Goal: Transaction & Acquisition: Book appointment/travel/reservation

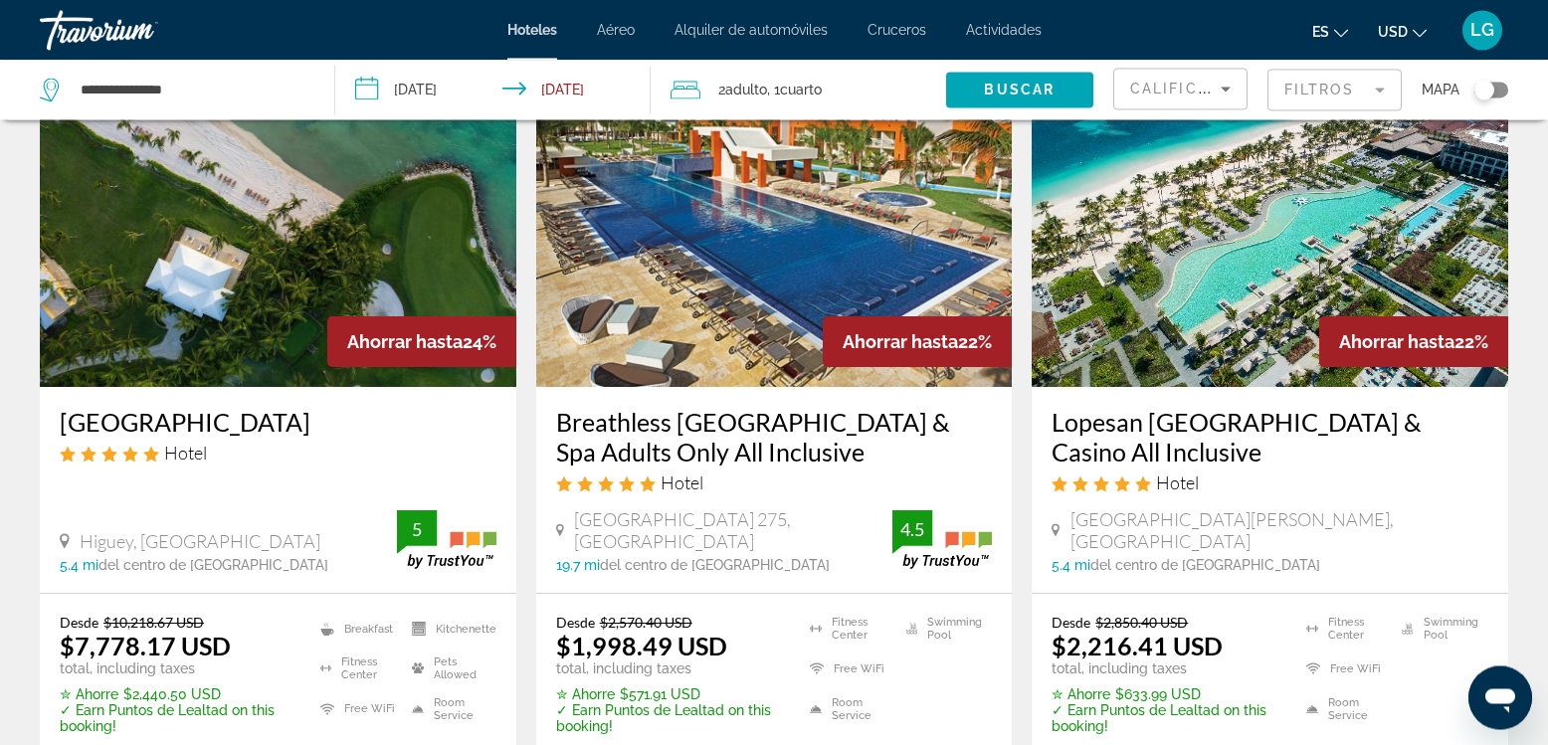
scroll to position [794, 0]
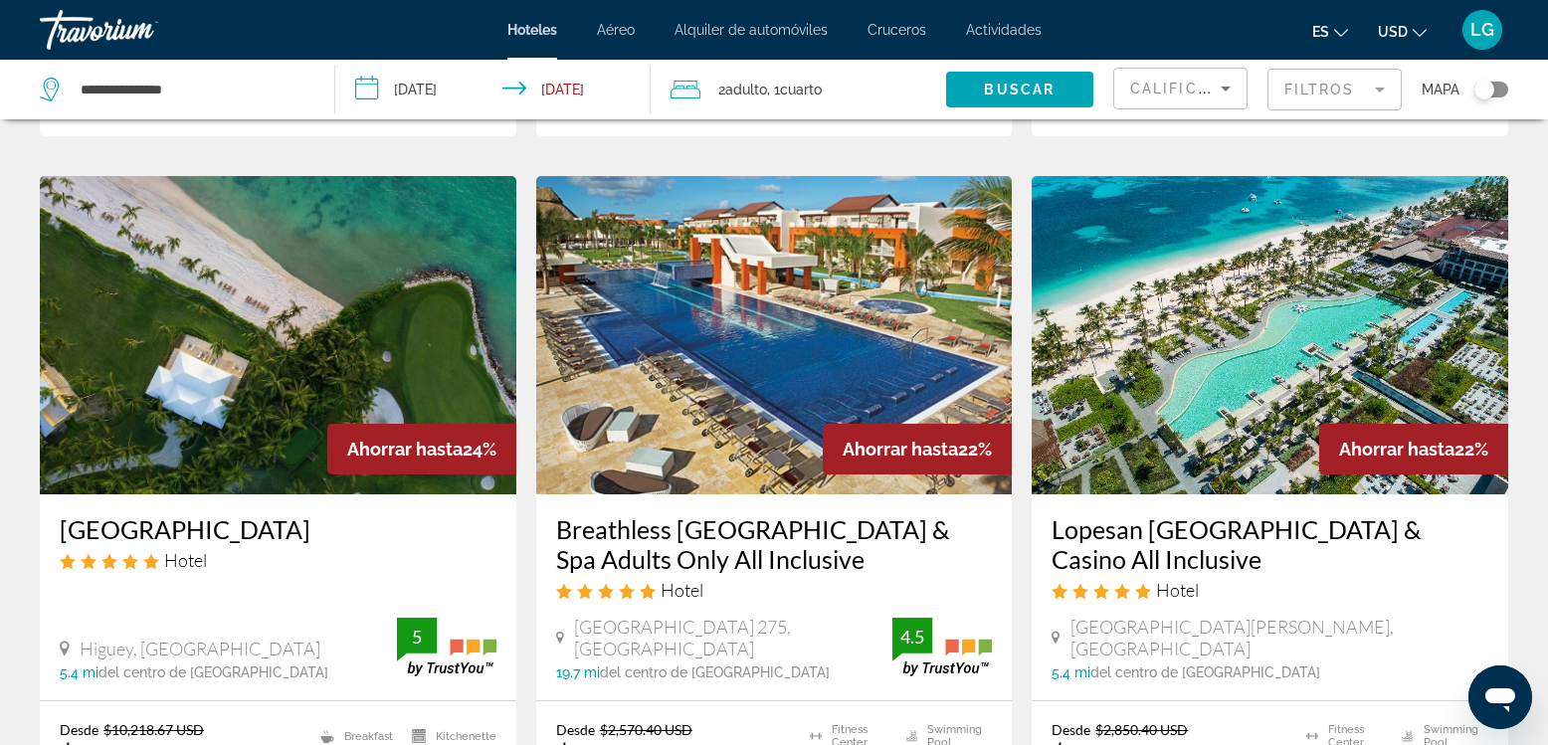
drag, startPoint x: 279, startPoint y: 85, endPoint x: 25, endPoint y: 101, distance: 254.3
click at [79, 101] on input "**********" at bounding box center [192, 90] width 226 height 30
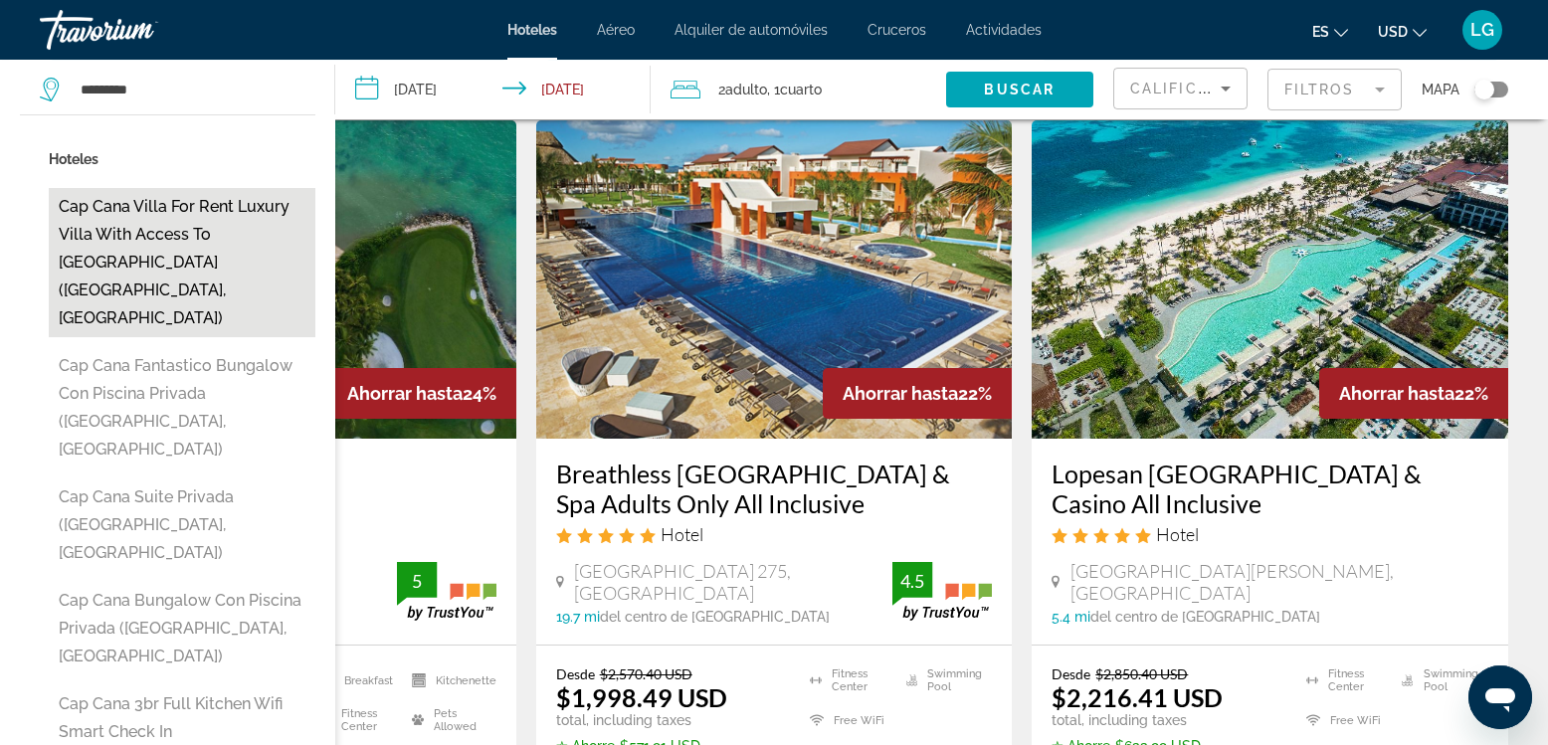
scroll to position [908, 0]
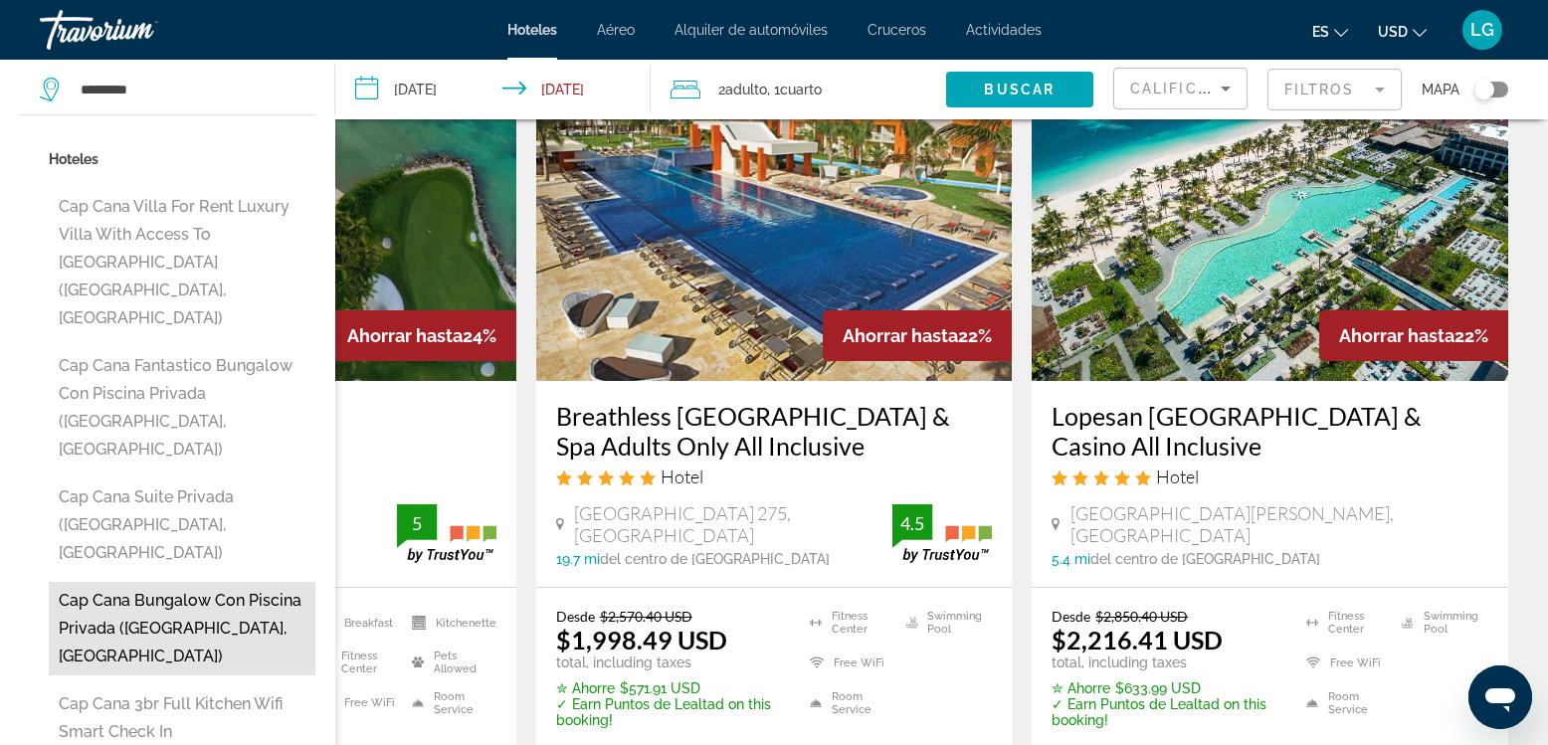
click at [206, 582] on button "Cap Cana Bungalow Con Piscina Privada ([GEOGRAPHIC_DATA], [GEOGRAPHIC_DATA])" at bounding box center [182, 629] width 267 height 94
type input "**********"
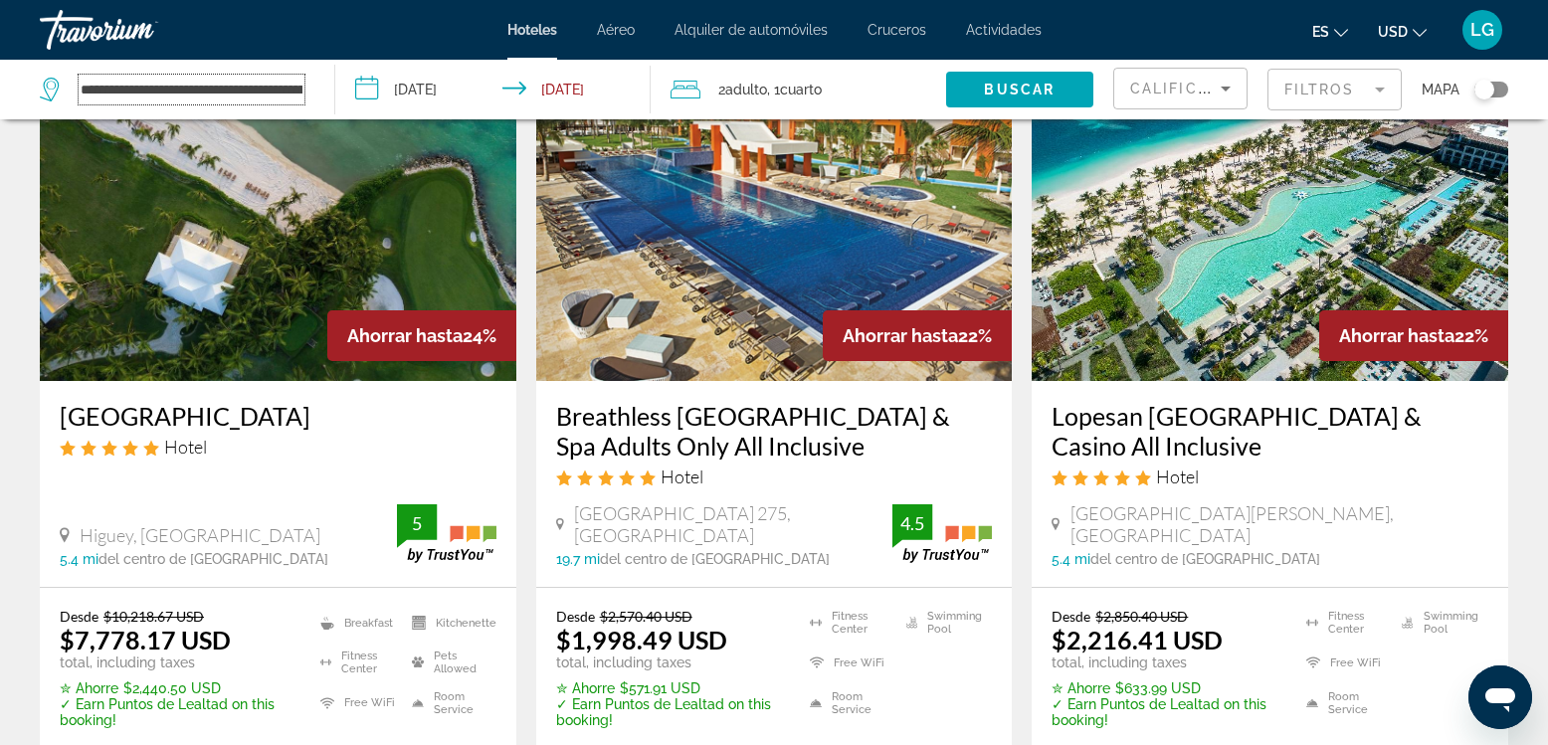
scroll to position [0, 153]
click at [1023, 92] on span "Buscar" at bounding box center [1019, 90] width 71 height 16
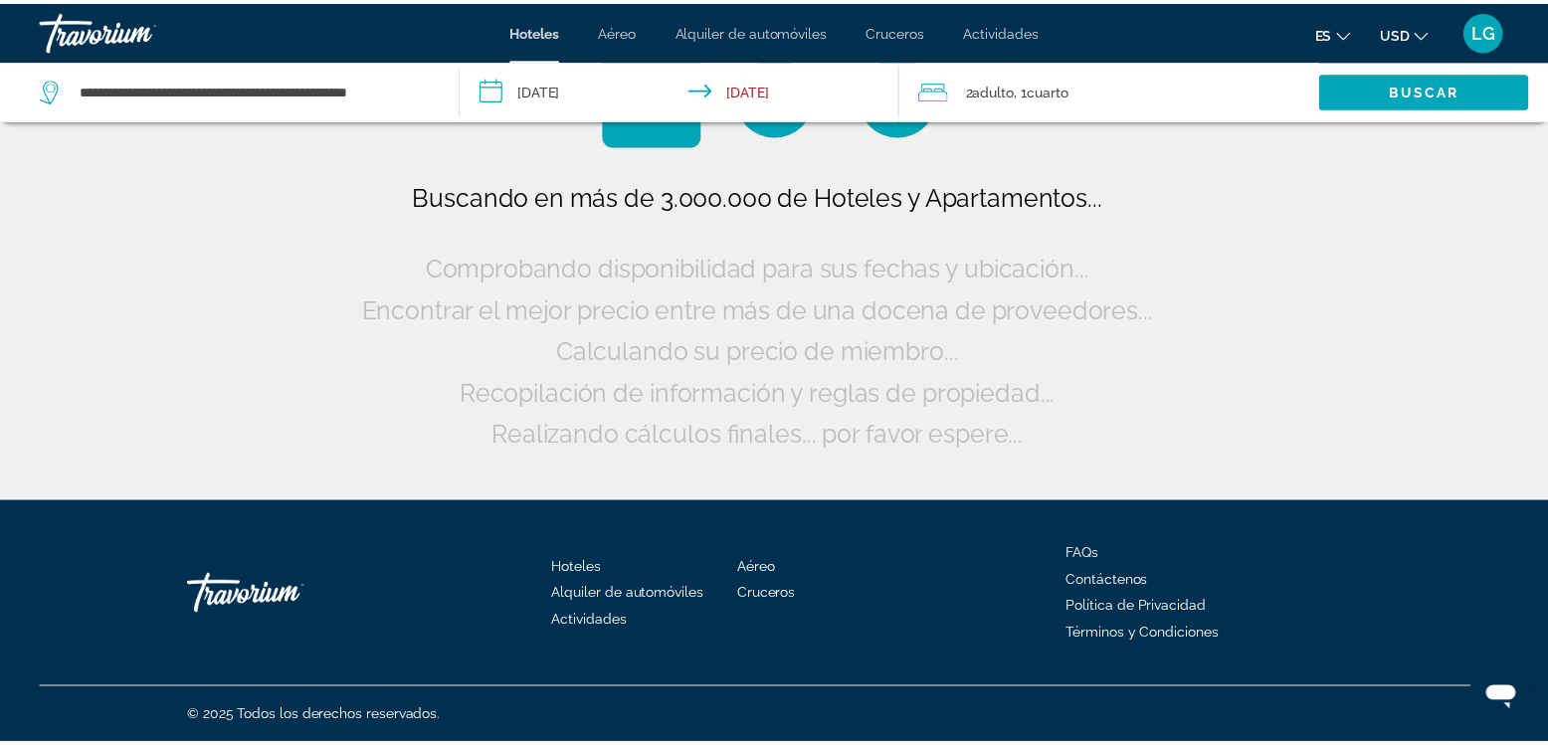
scroll to position [0, 24]
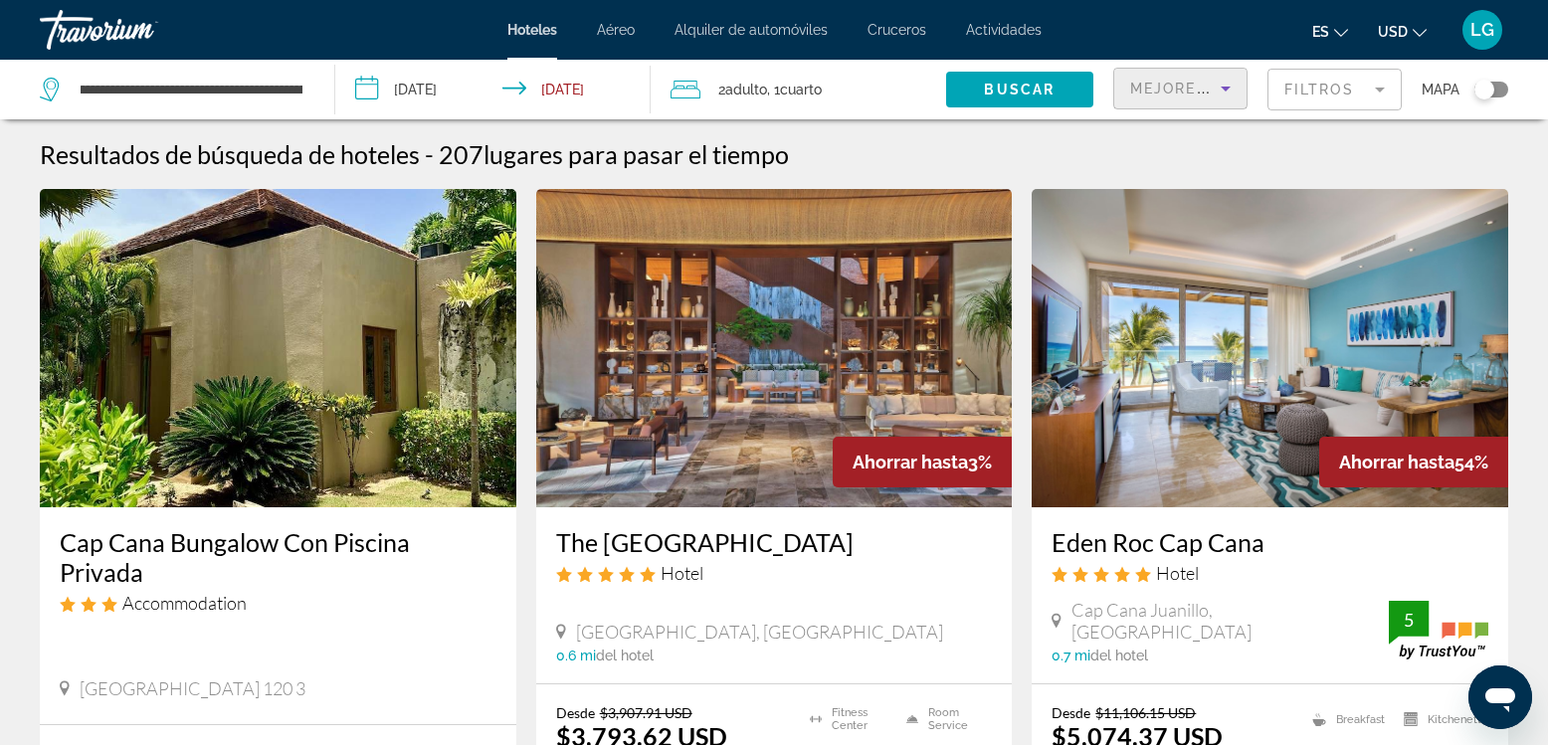
click at [1183, 88] on span "Mejores descuentos" at bounding box center [1229, 89] width 199 height 16
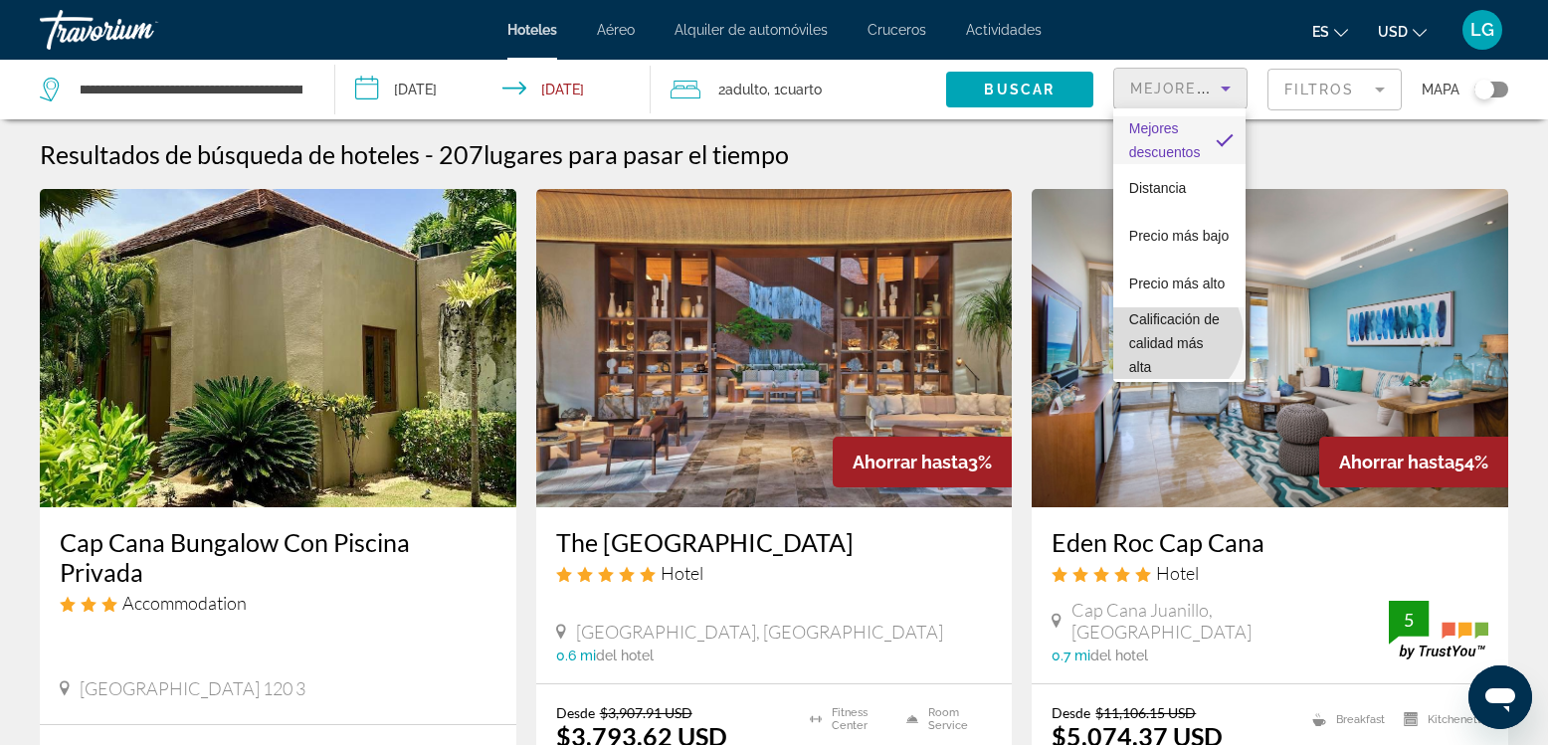
click at [1171, 335] on span "Calificación de calidad más alta" at bounding box center [1174, 343] width 91 height 64
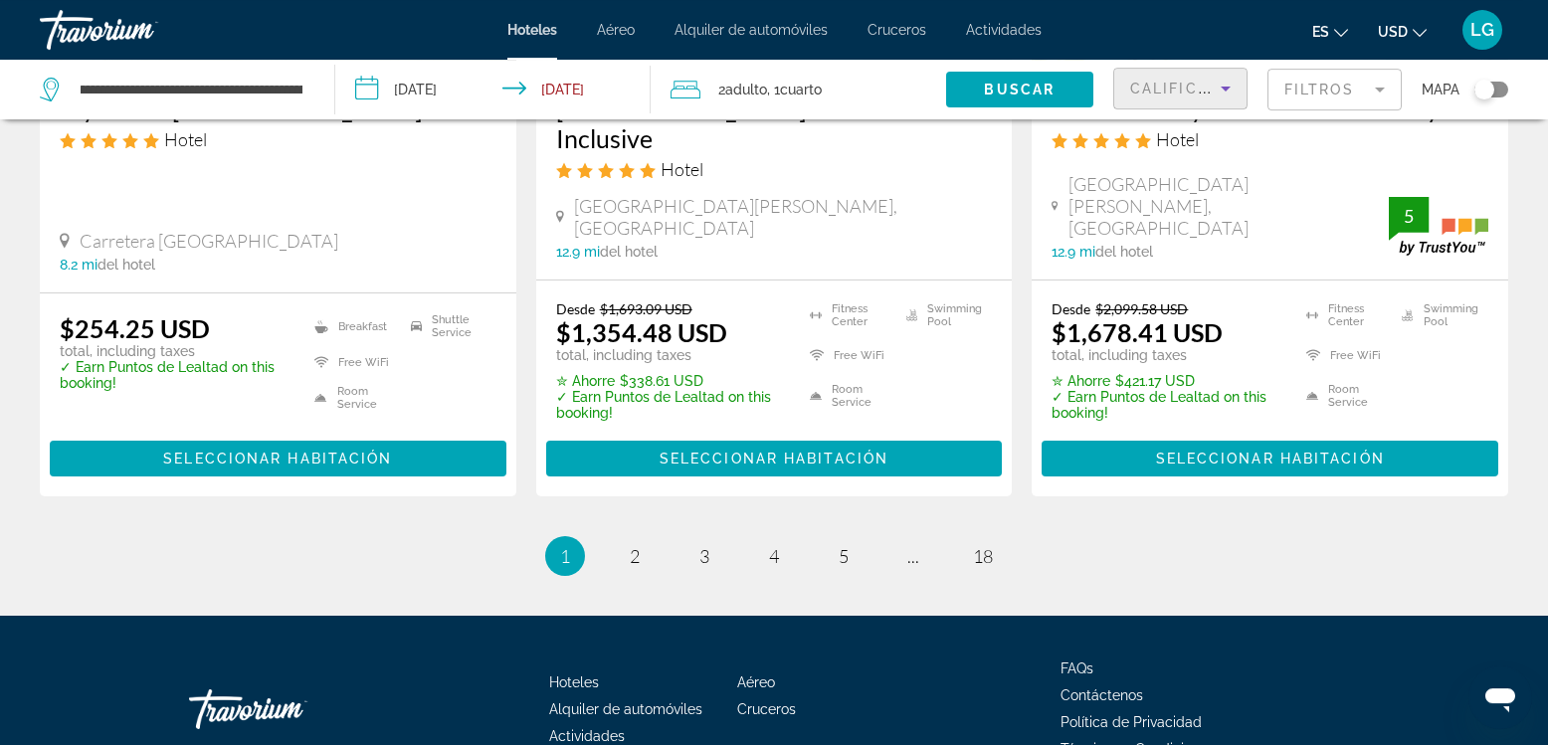
scroll to position [2857, 0]
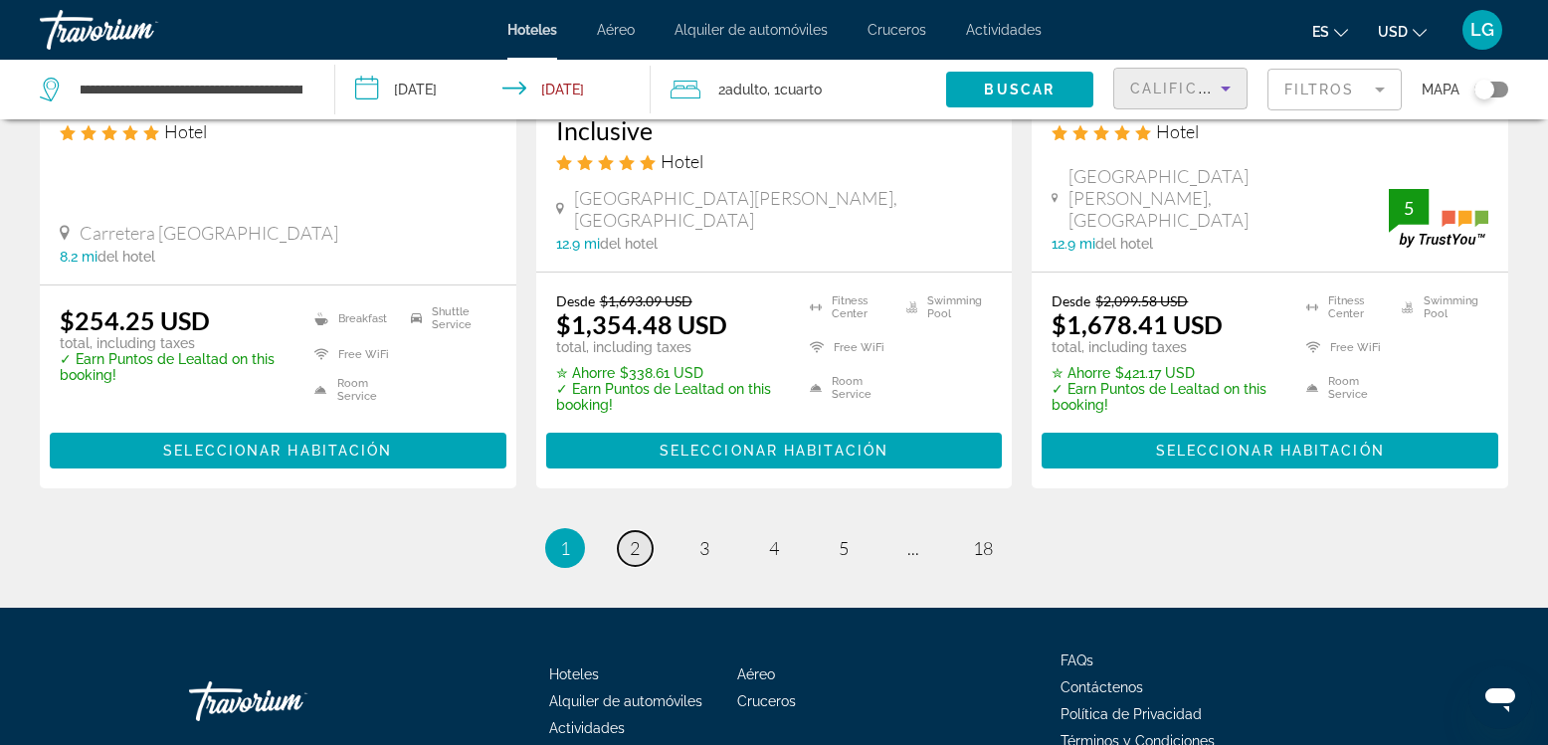
click at [635, 537] on span "2" at bounding box center [635, 548] width 10 height 22
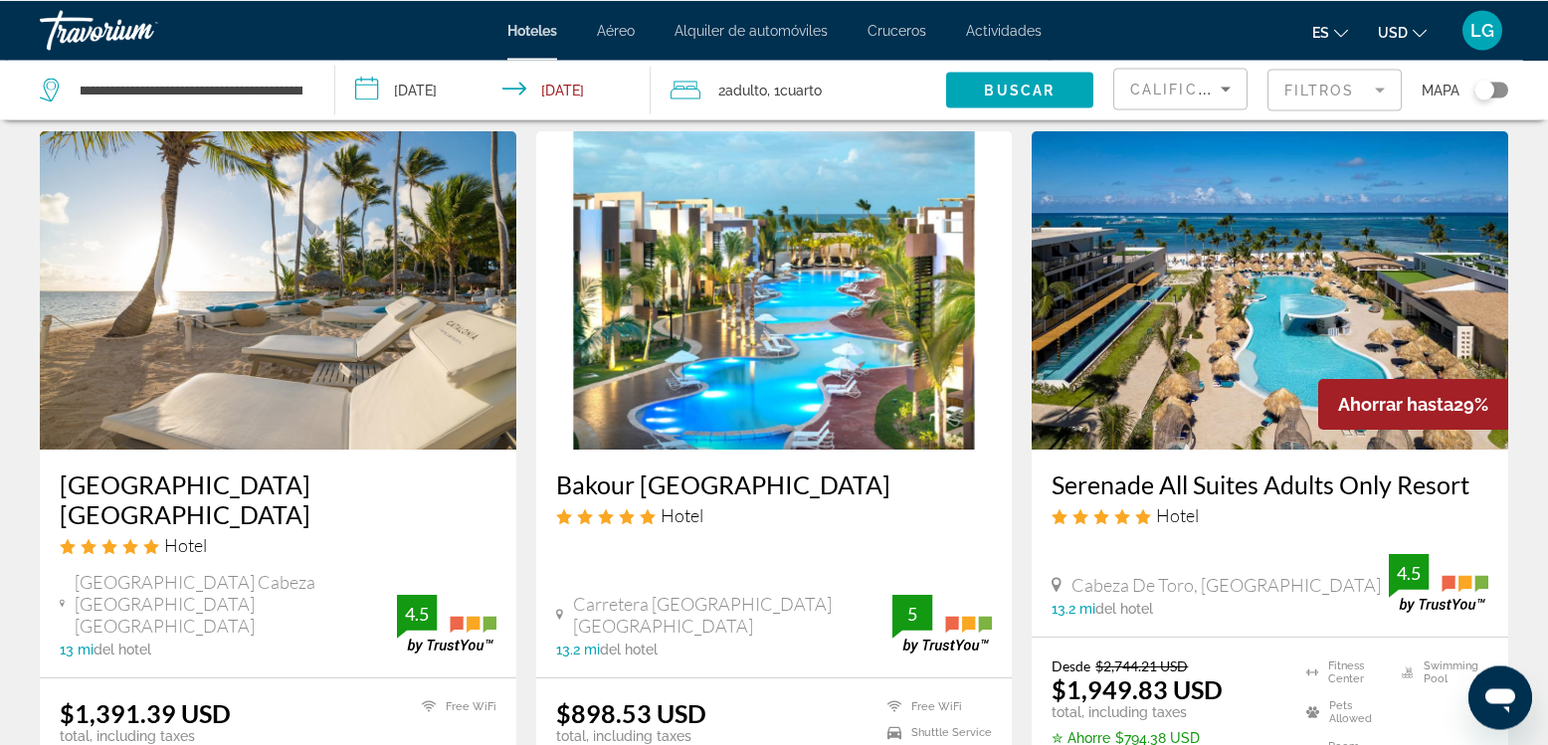
scroll to position [113, 0]
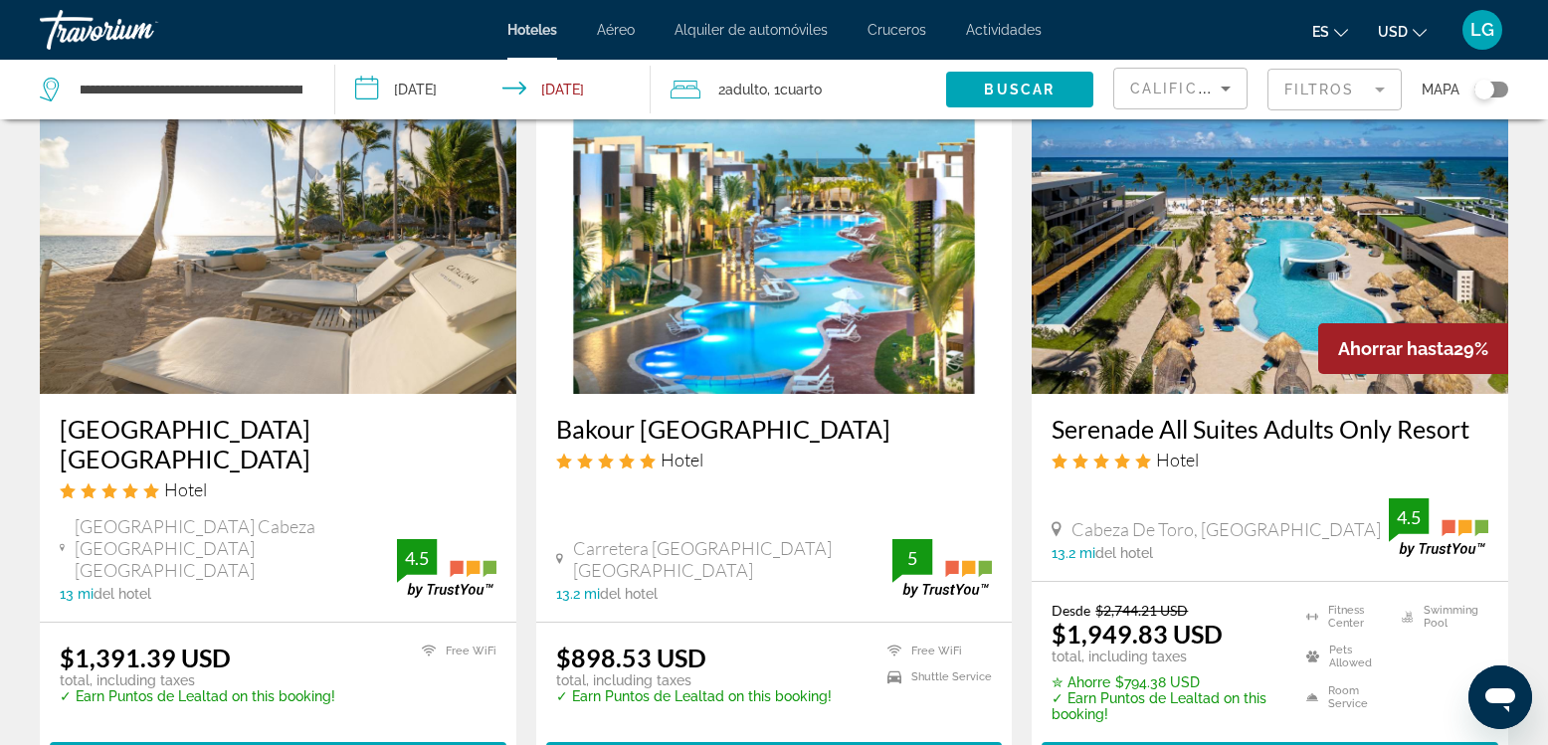
click at [342, 309] on img "Main content" at bounding box center [278, 235] width 477 height 318
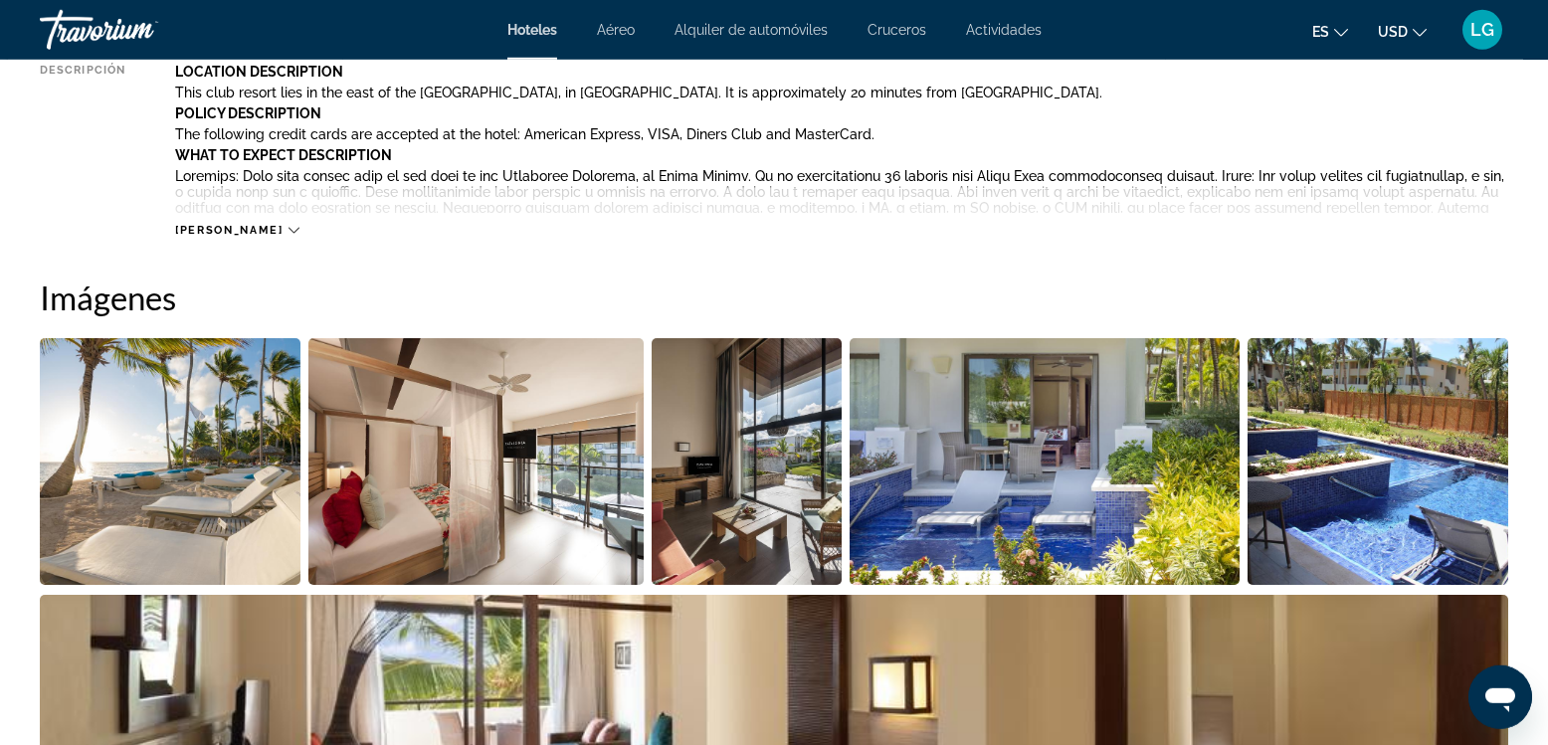
scroll to position [908, 0]
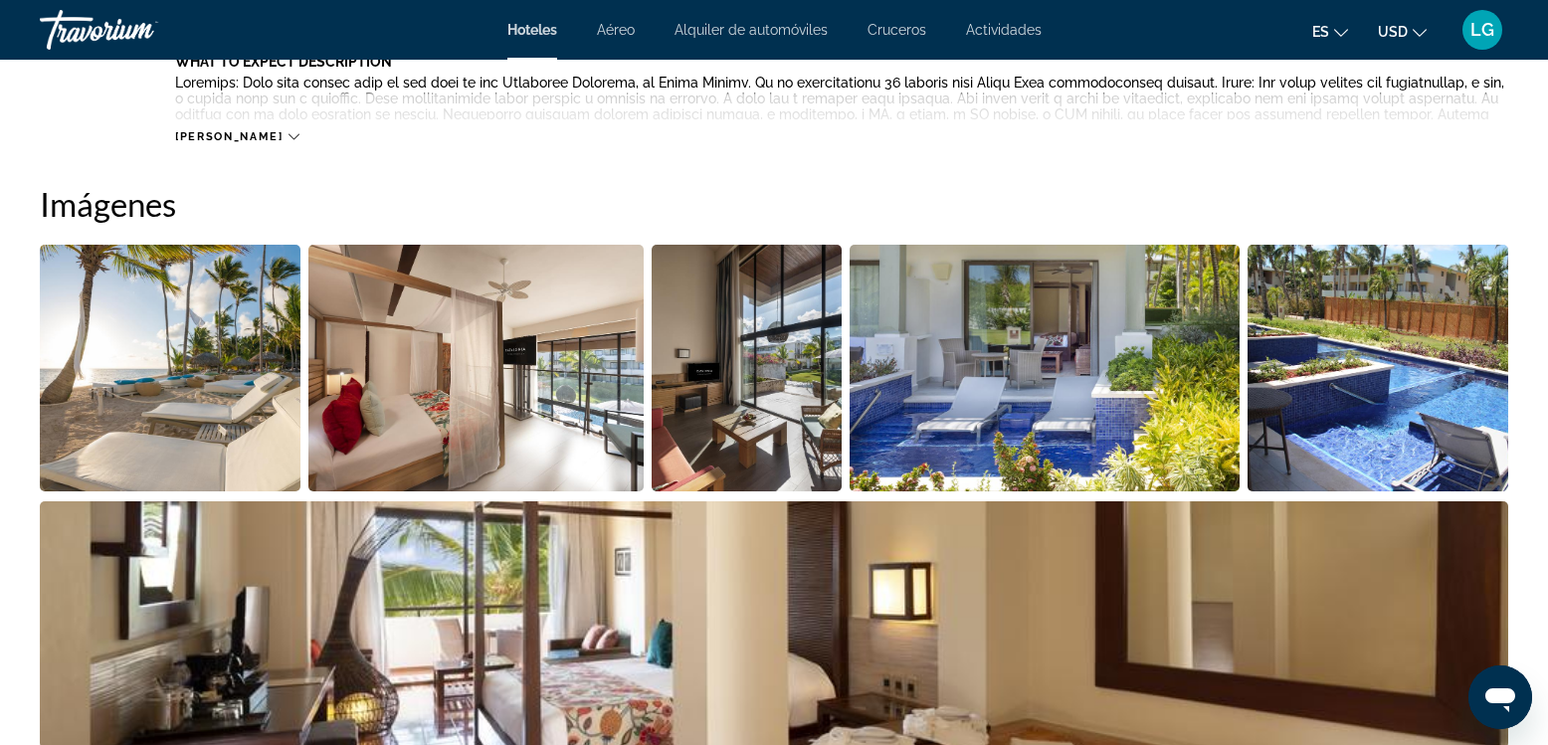
click at [230, 395] on img "Open full-screen image slider" at bounding box center [170, 368] width 261 height 247
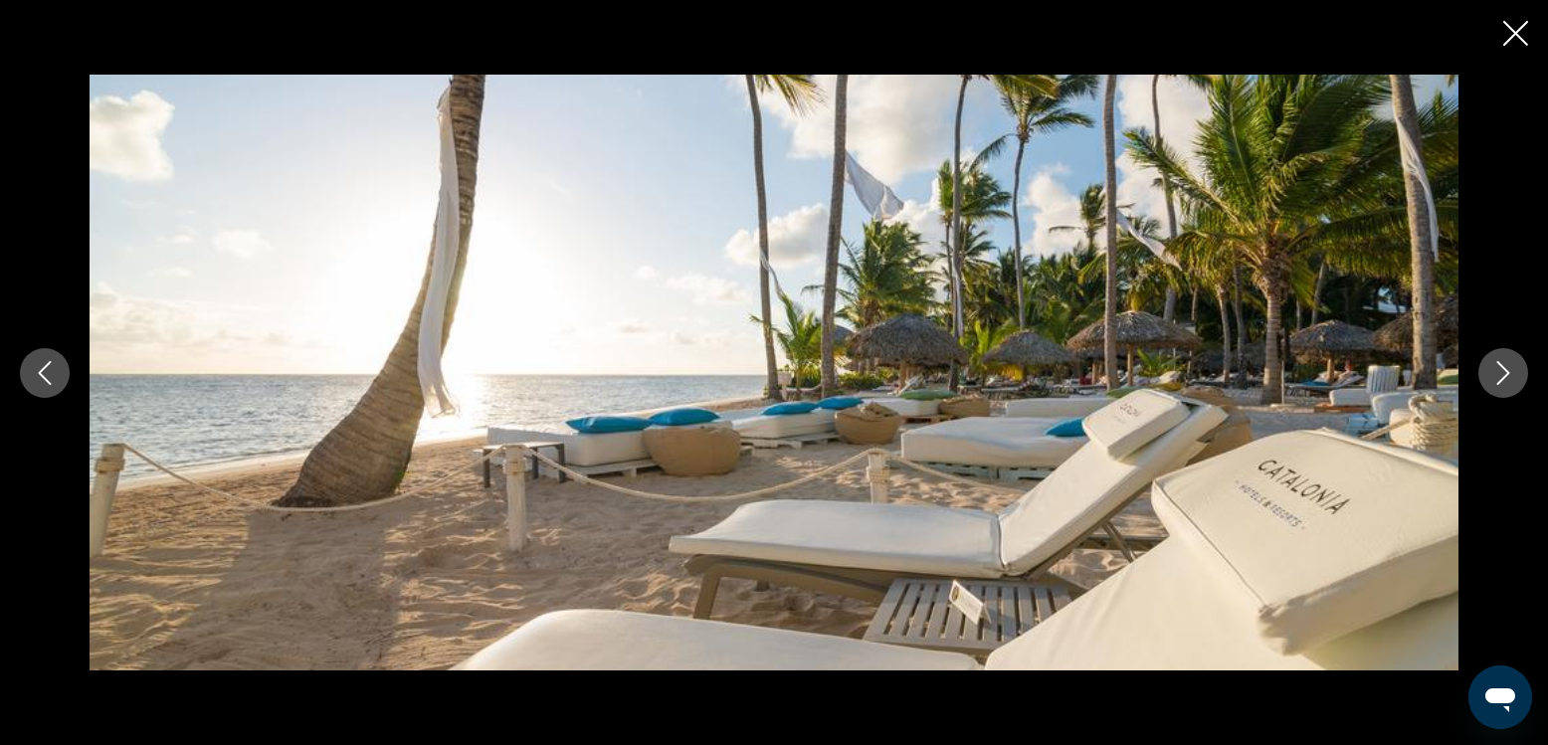
click at [1511, 373] on icon "Next image" at bounding box center [1504, 373] width 24 height 24
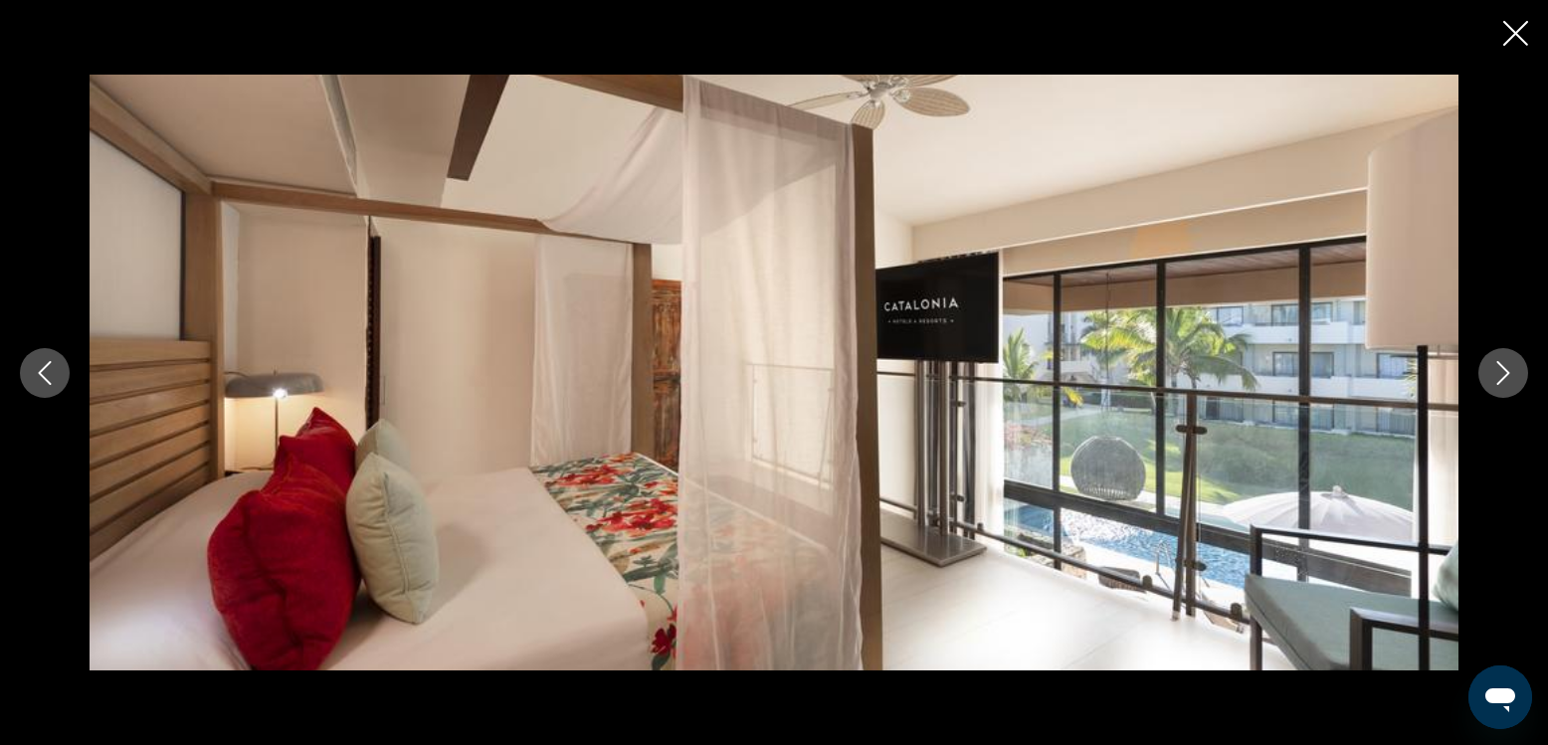
click at [1511, 373] on icon "Next image" at bounding box center [1504, 373] width 24 height 24
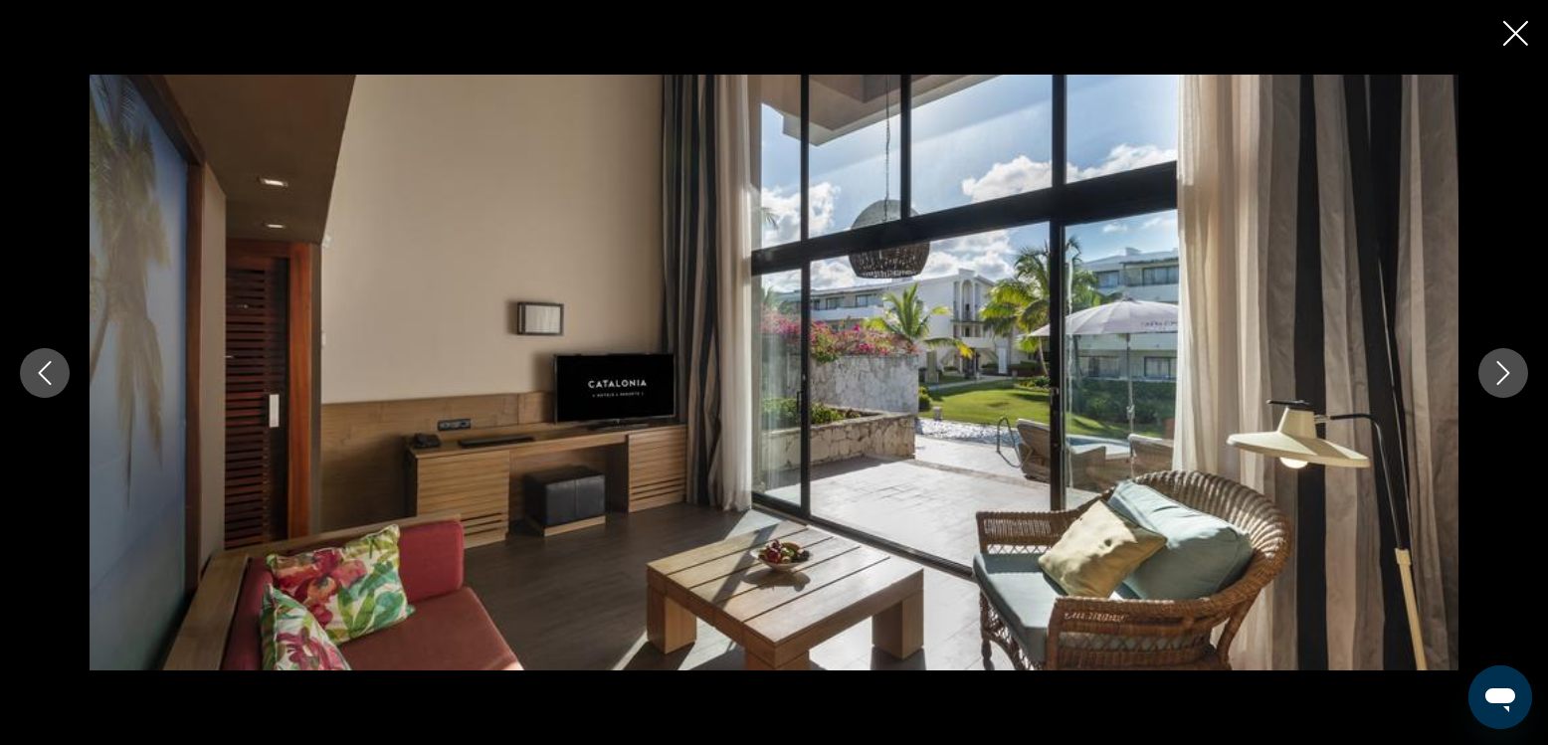
click at [1503, 373] on icon "Next image" at bounding box center [1504, 373] width 24 height 24
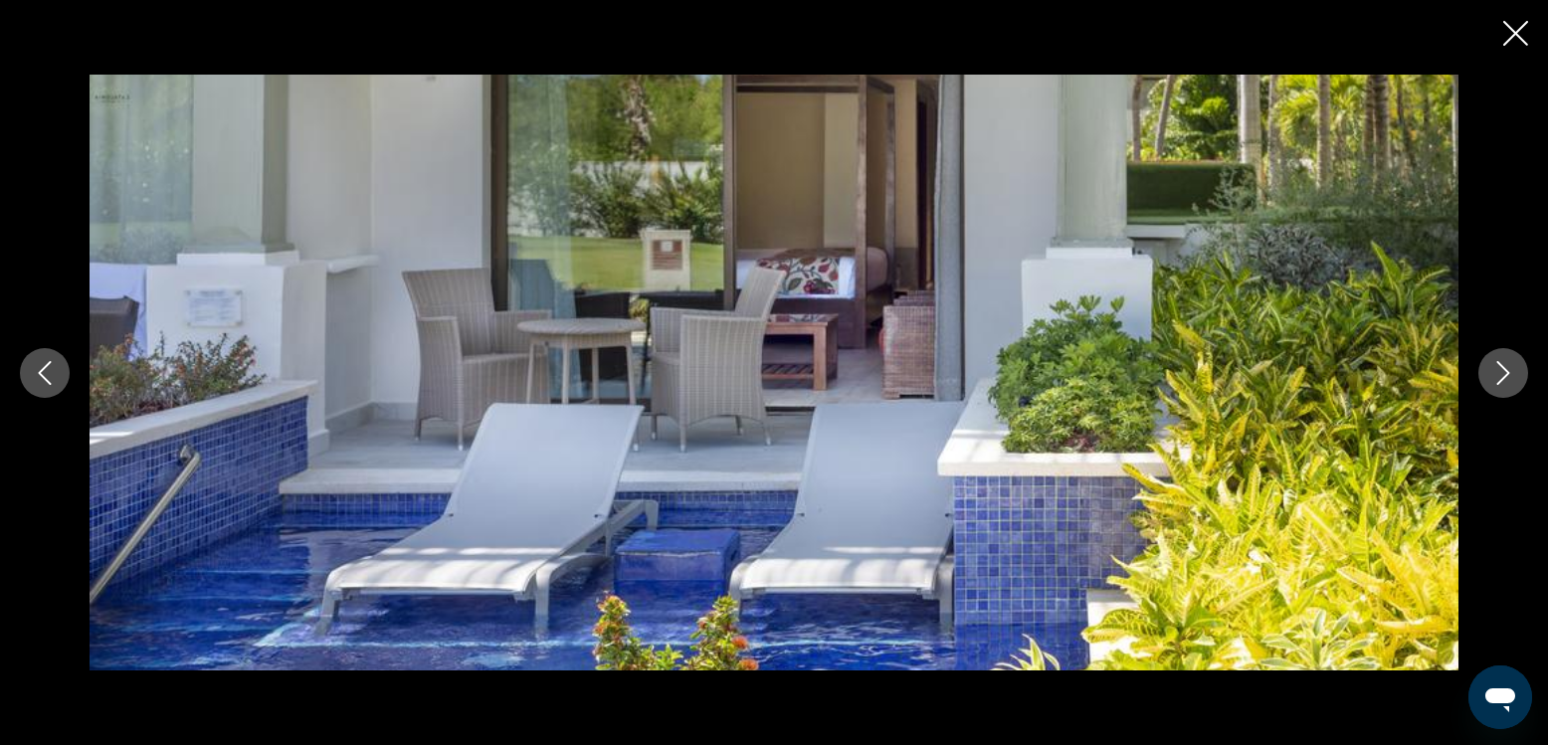
click at [1503, 373] on icon "Next image" at bounding box center [1504, 373] width 24 height 24
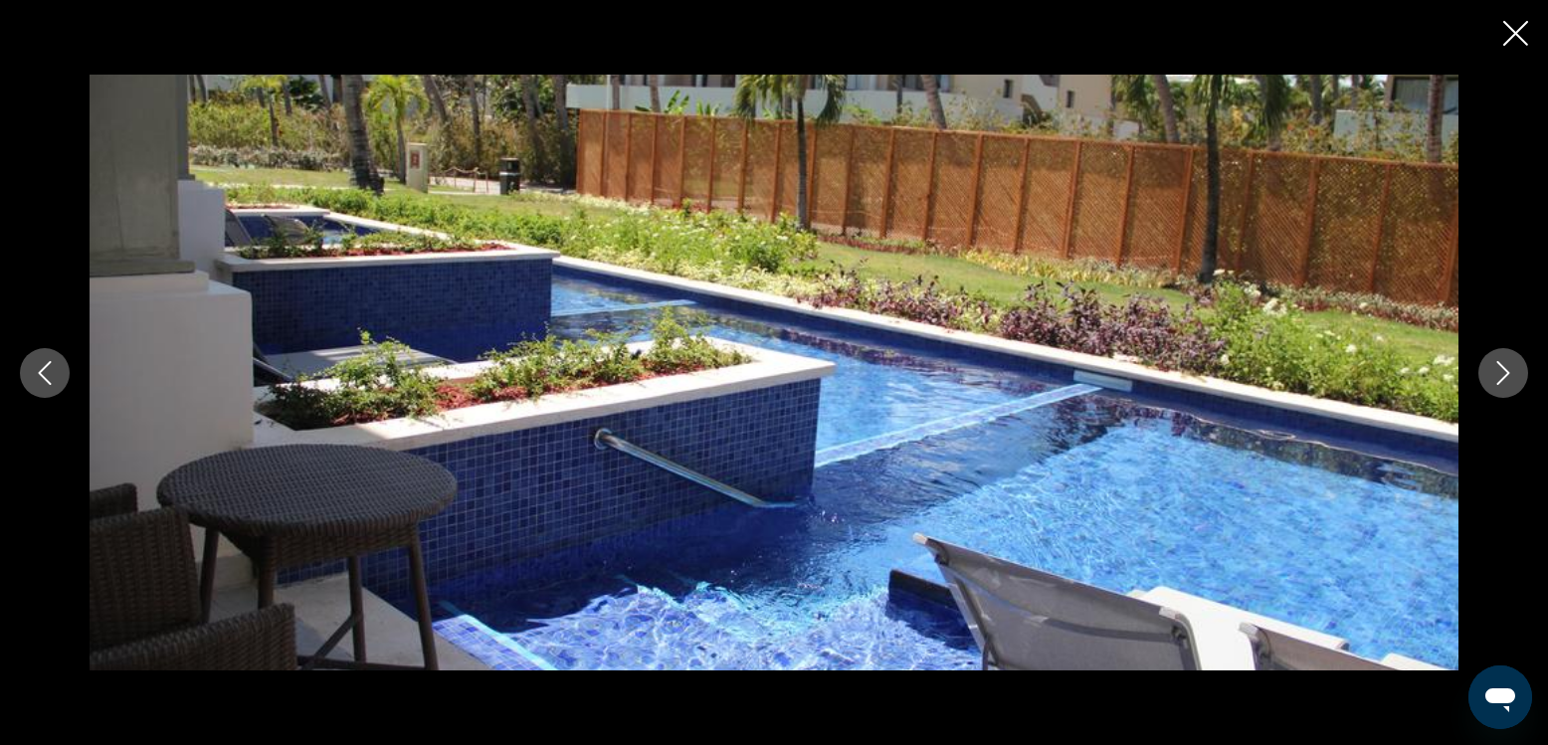
click at [1503, 373] on icon "Next image" at bounding box center [1504, 373] width 24 height 24
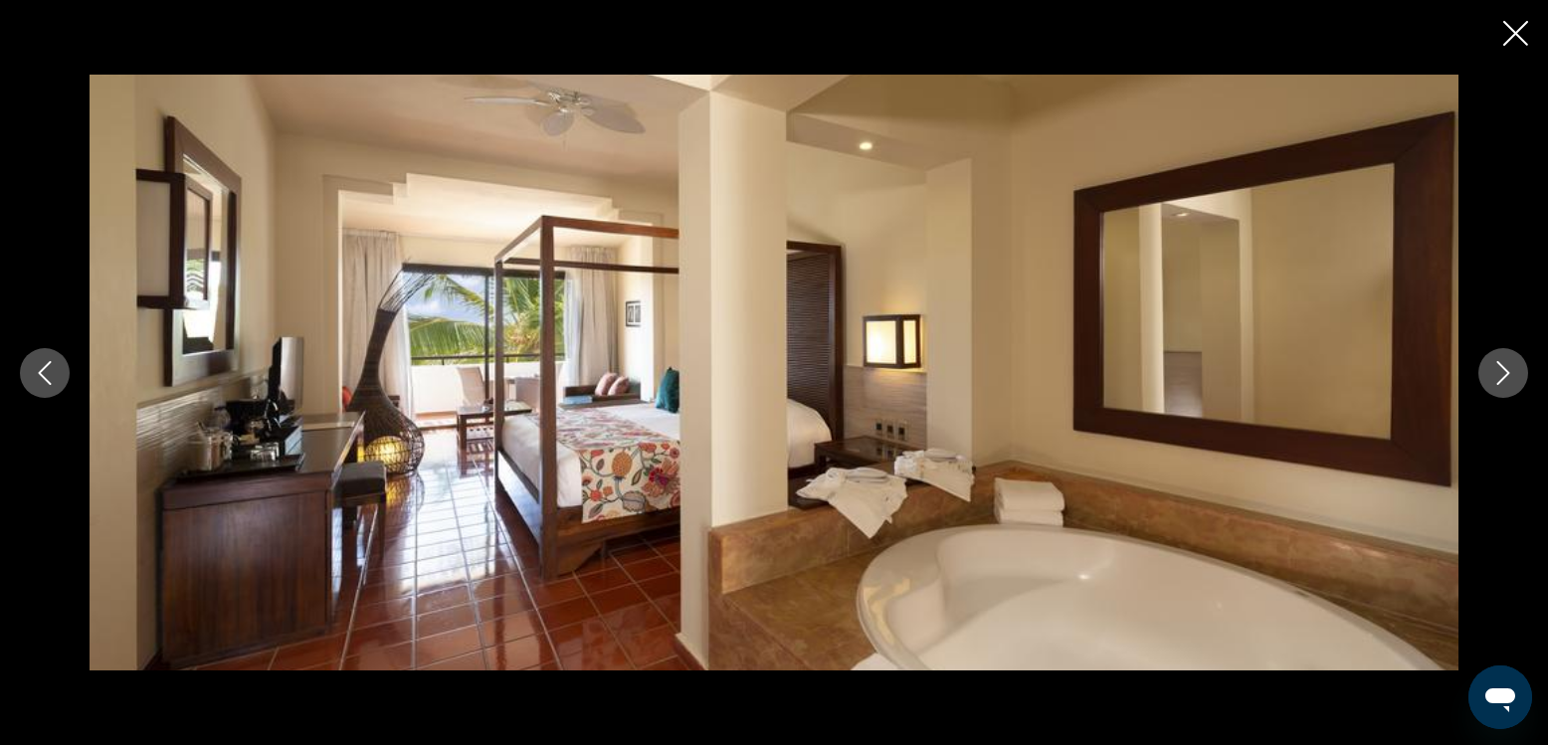
click at [1503, 373] on icon "Next image" at bounding box center [1504, 373] width 24 height 24
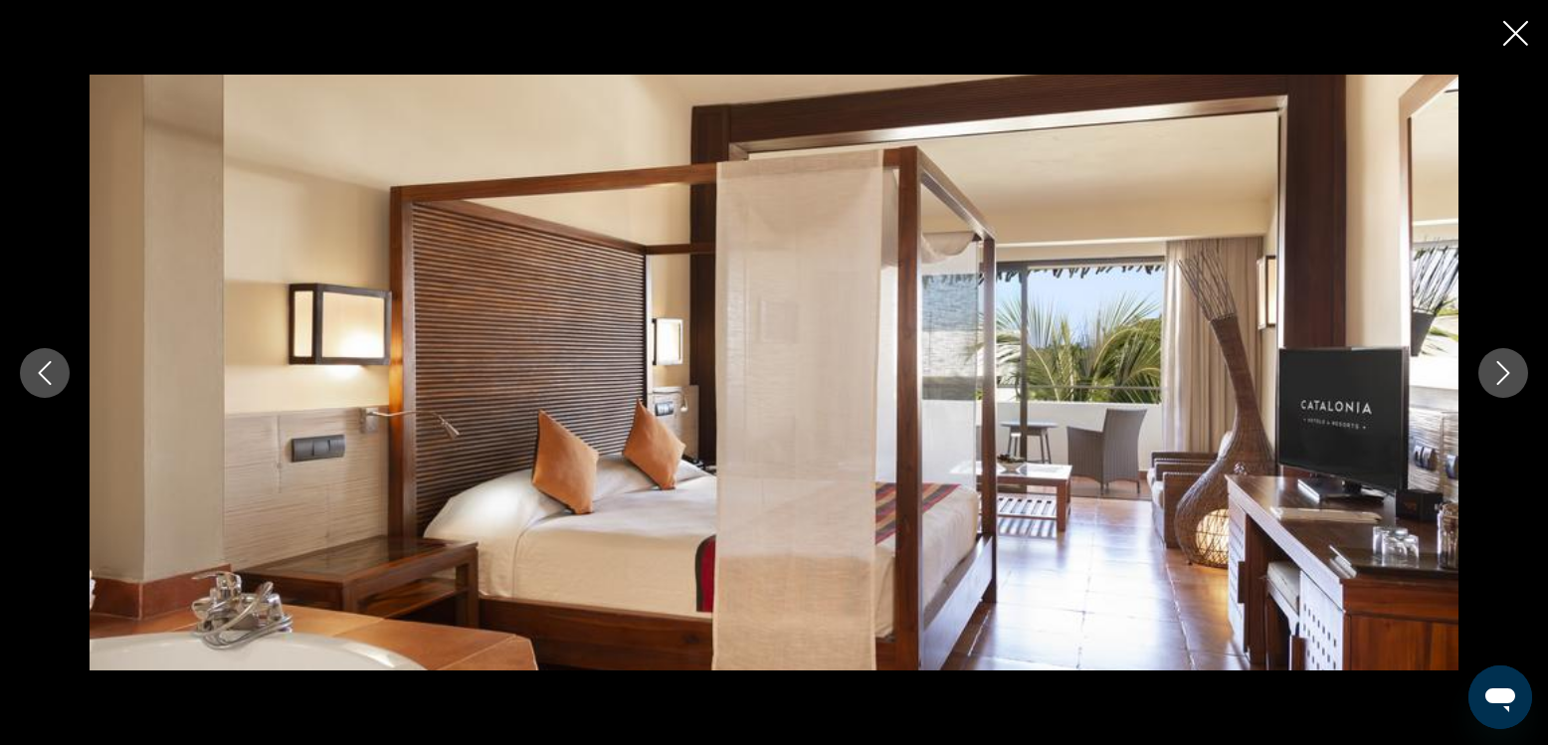
click at [1500, 373] on icon "Next image" at bounding box center [1504, 373] width 24 height 24
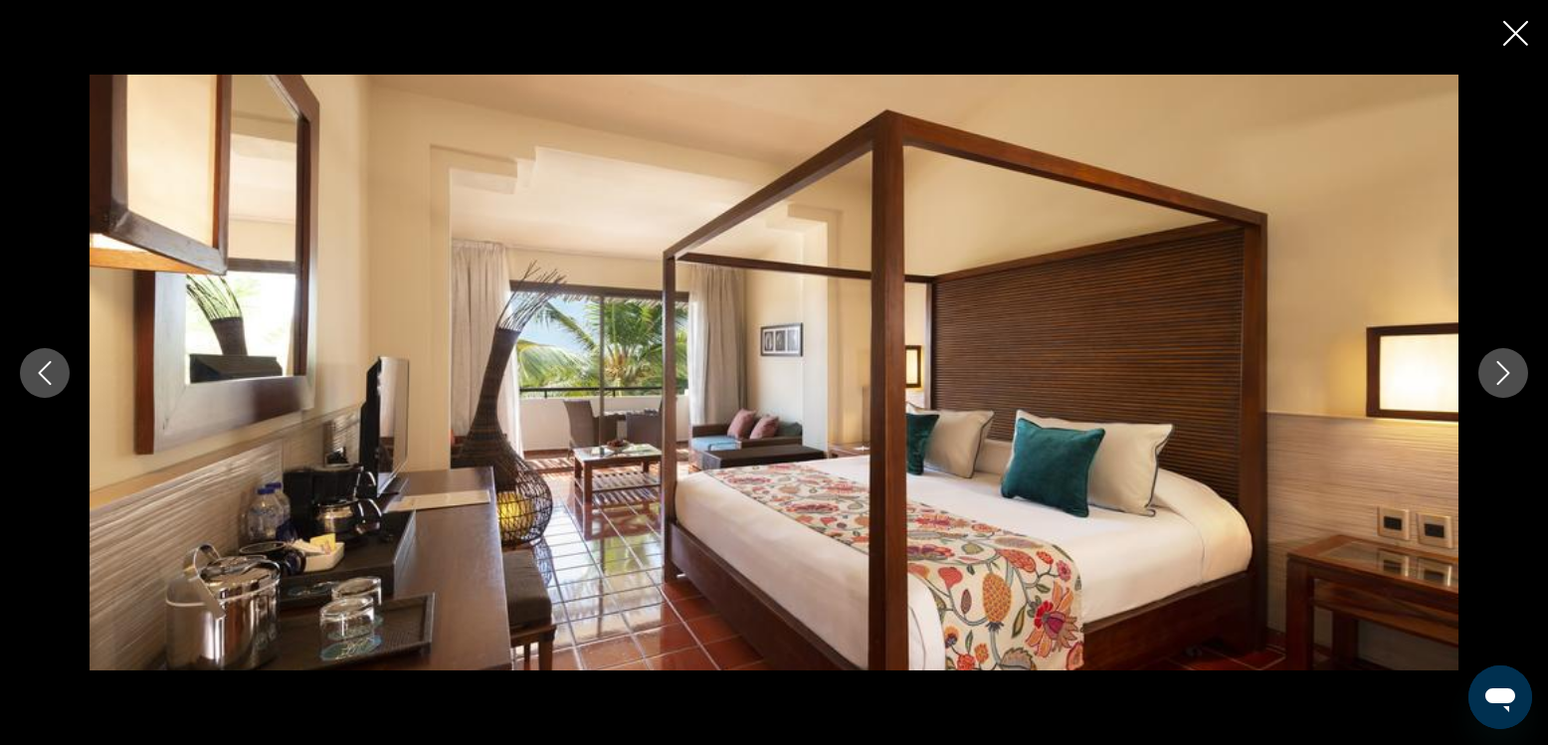
click at [1500, 373] on icon "Next image" at bounding box center [1504, 373] width 24 height 24
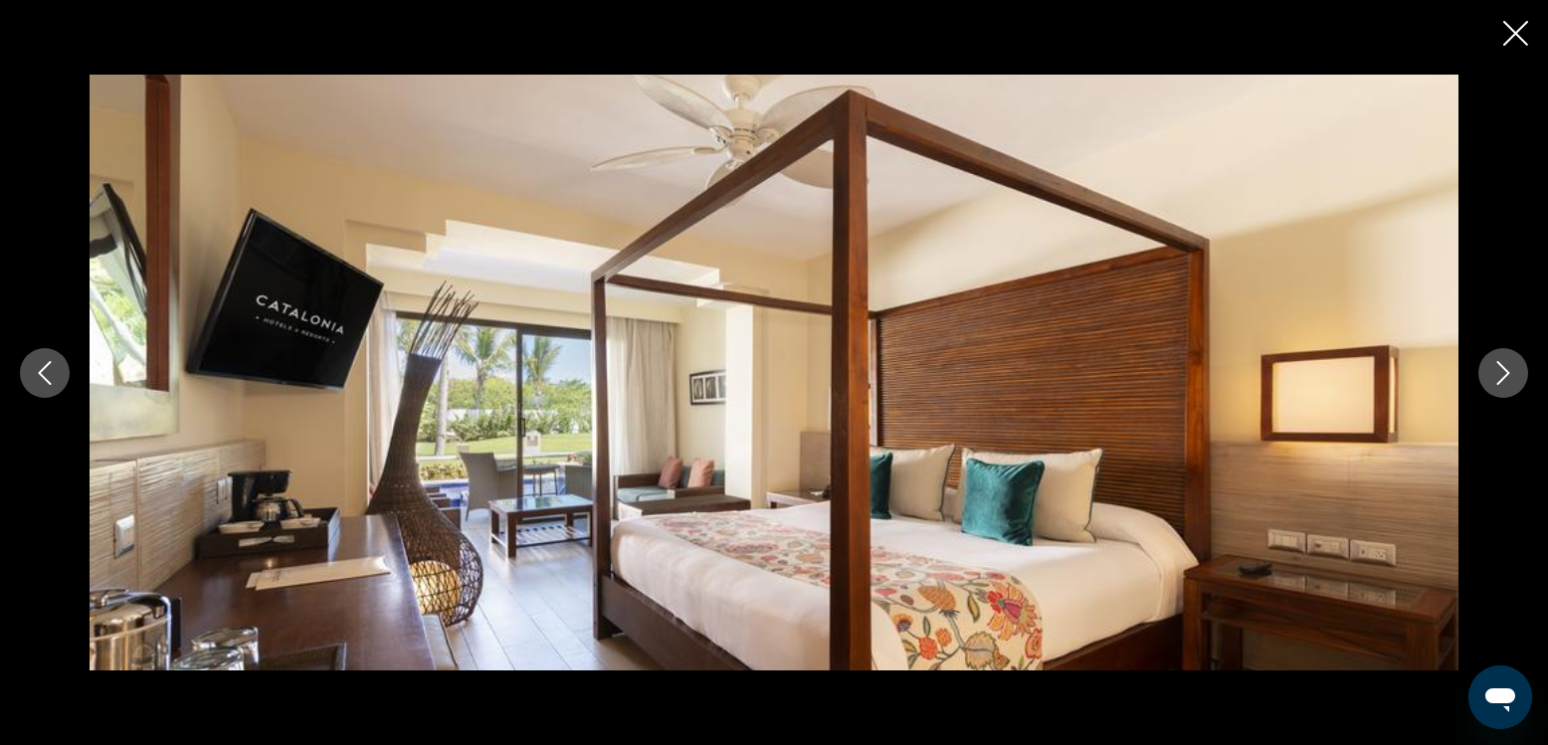
click at [1500, 373] on icon "Next image" at bounding box center [1504, 373] width 24 height 24
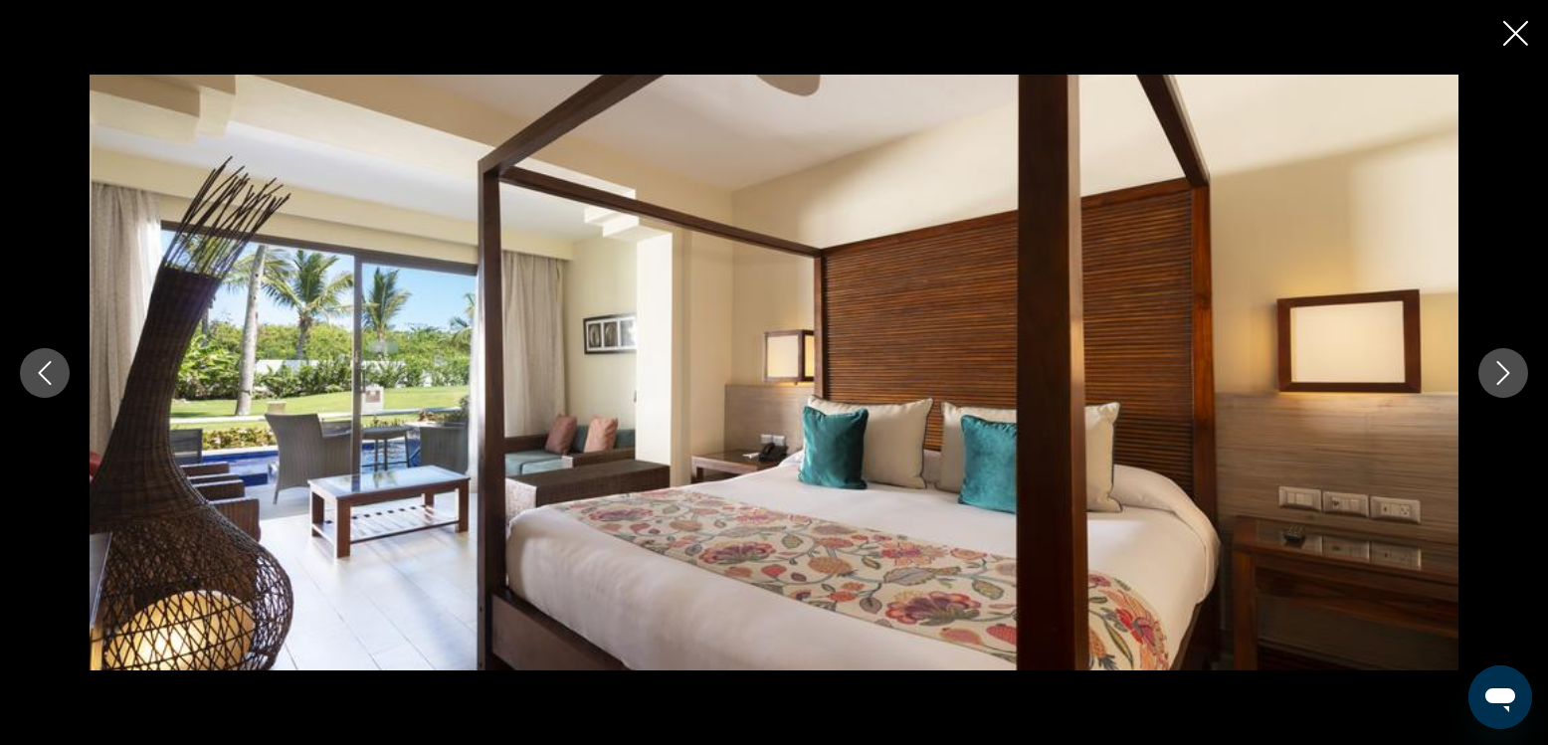
click at [1500, 373] on icon "Next image" at bounding box center [1504, 373] width 24 height 24
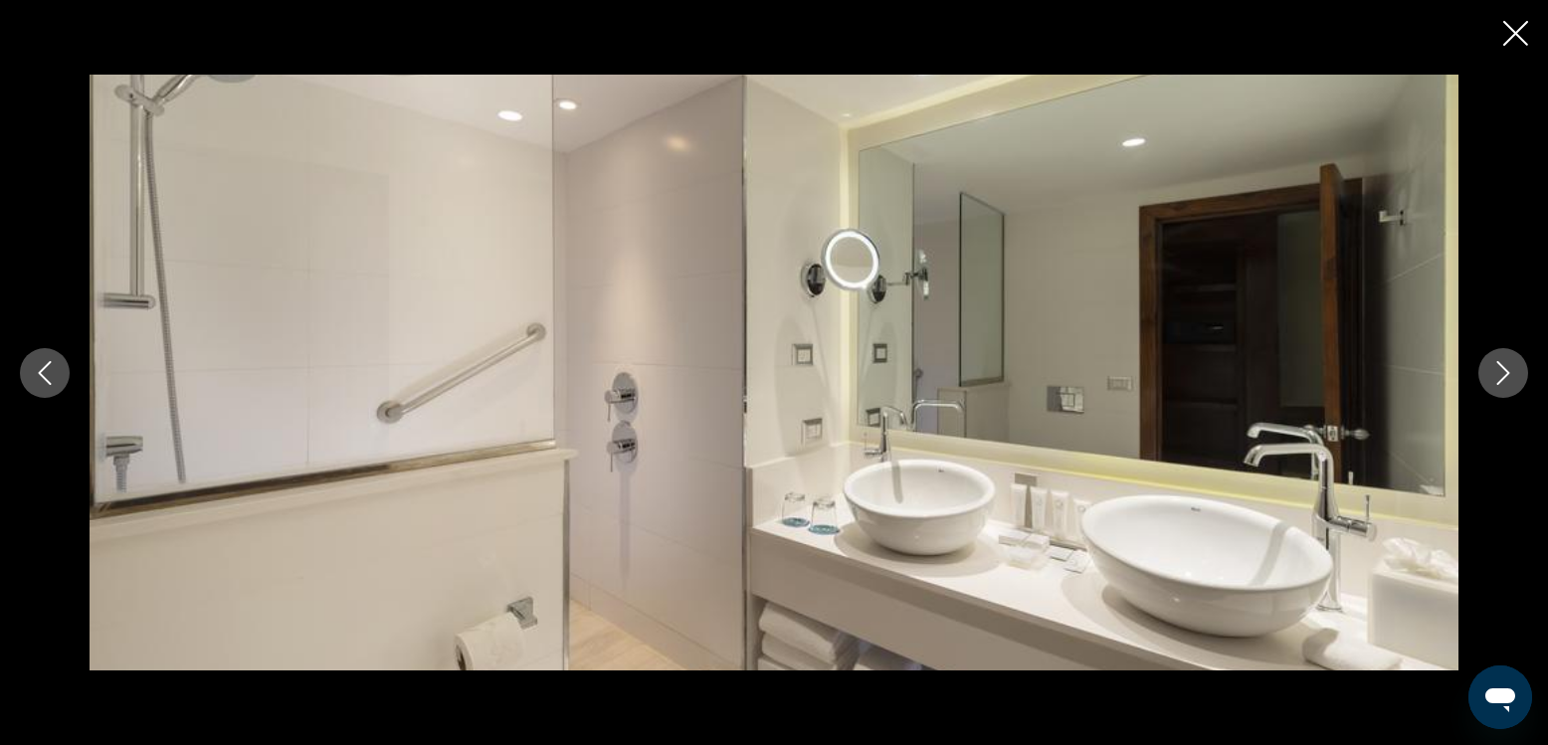
click at [1500, 373] on icon "Next image" at bounding box center [1504, 373] width 24 height 24
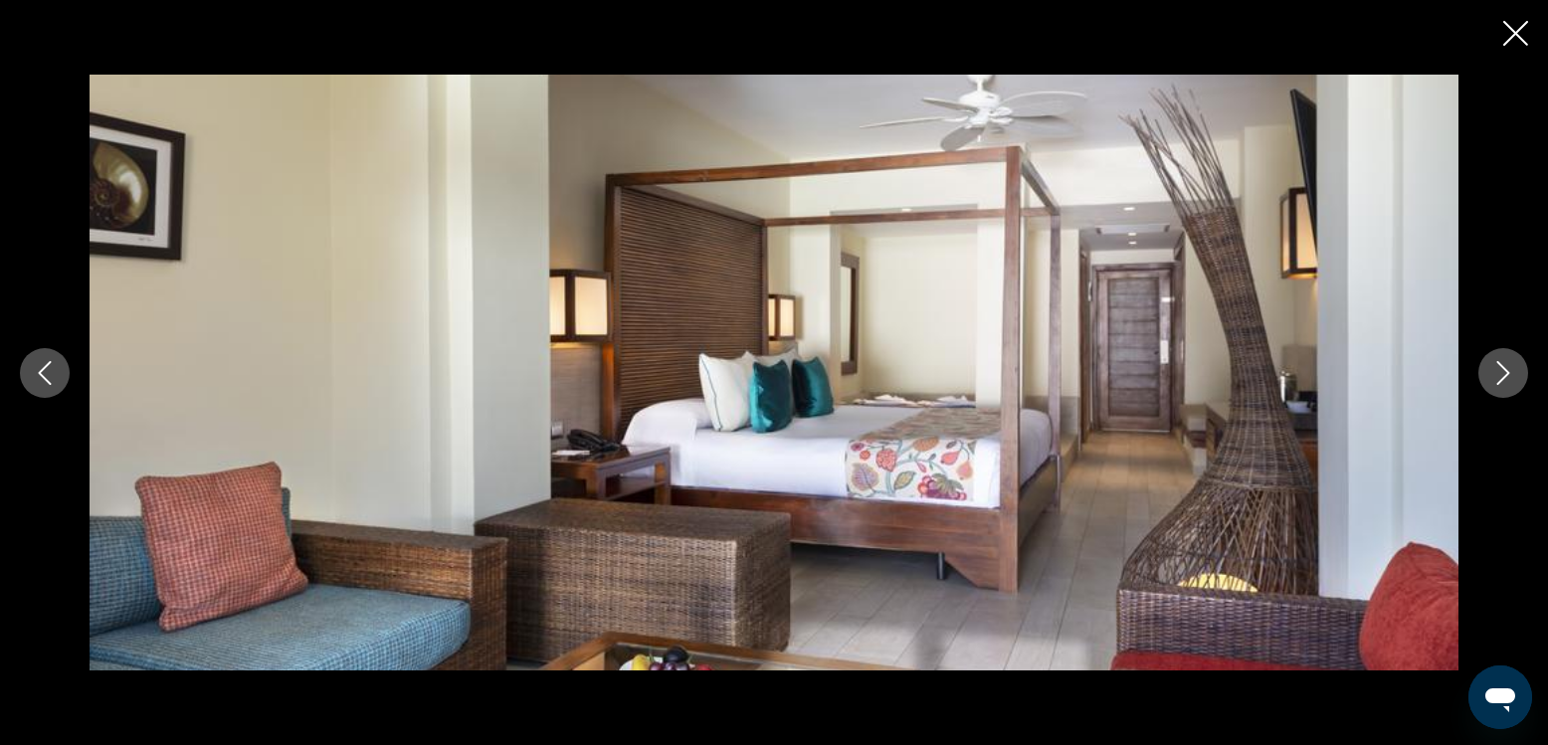
click at [1500, 373] on icon "Next image" at bounding box center [1504, 373] width 24 height 24
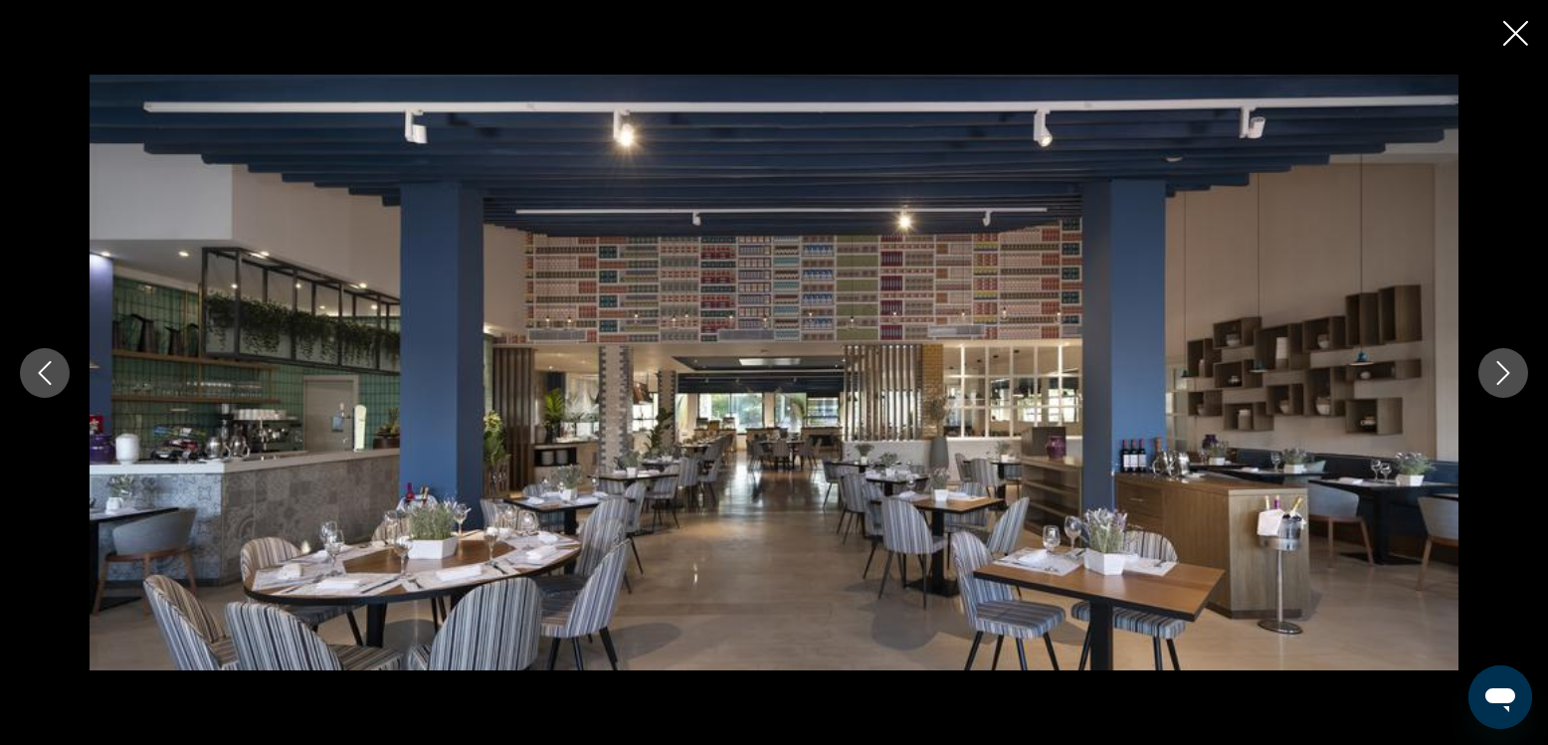
click at [1500, 373] on icon "Next image" at bounding box center [1504, 373] width 24 height 24
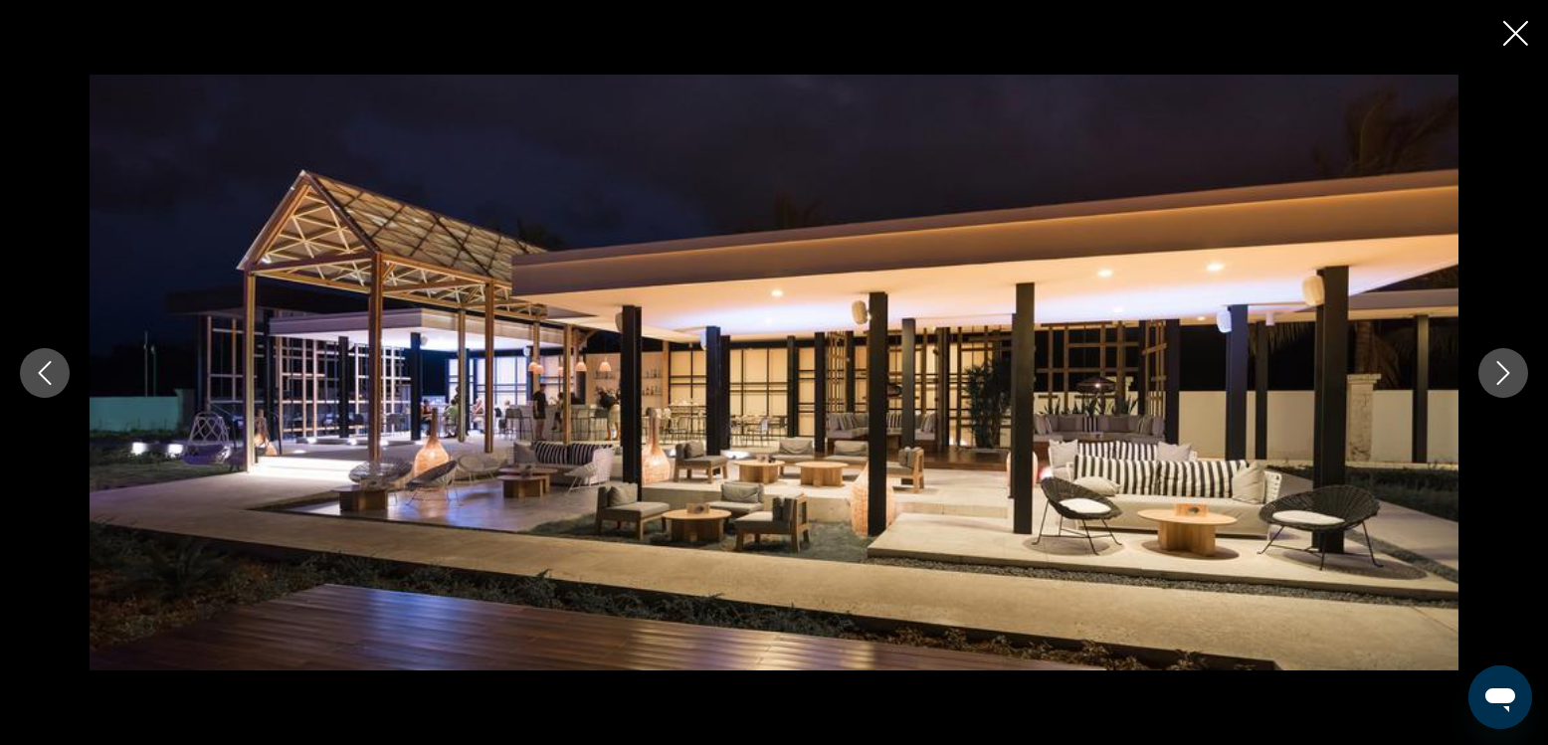
click at [1500, 373] on icon "Next image" at bounding box center [1504, 373] width 24 height 24
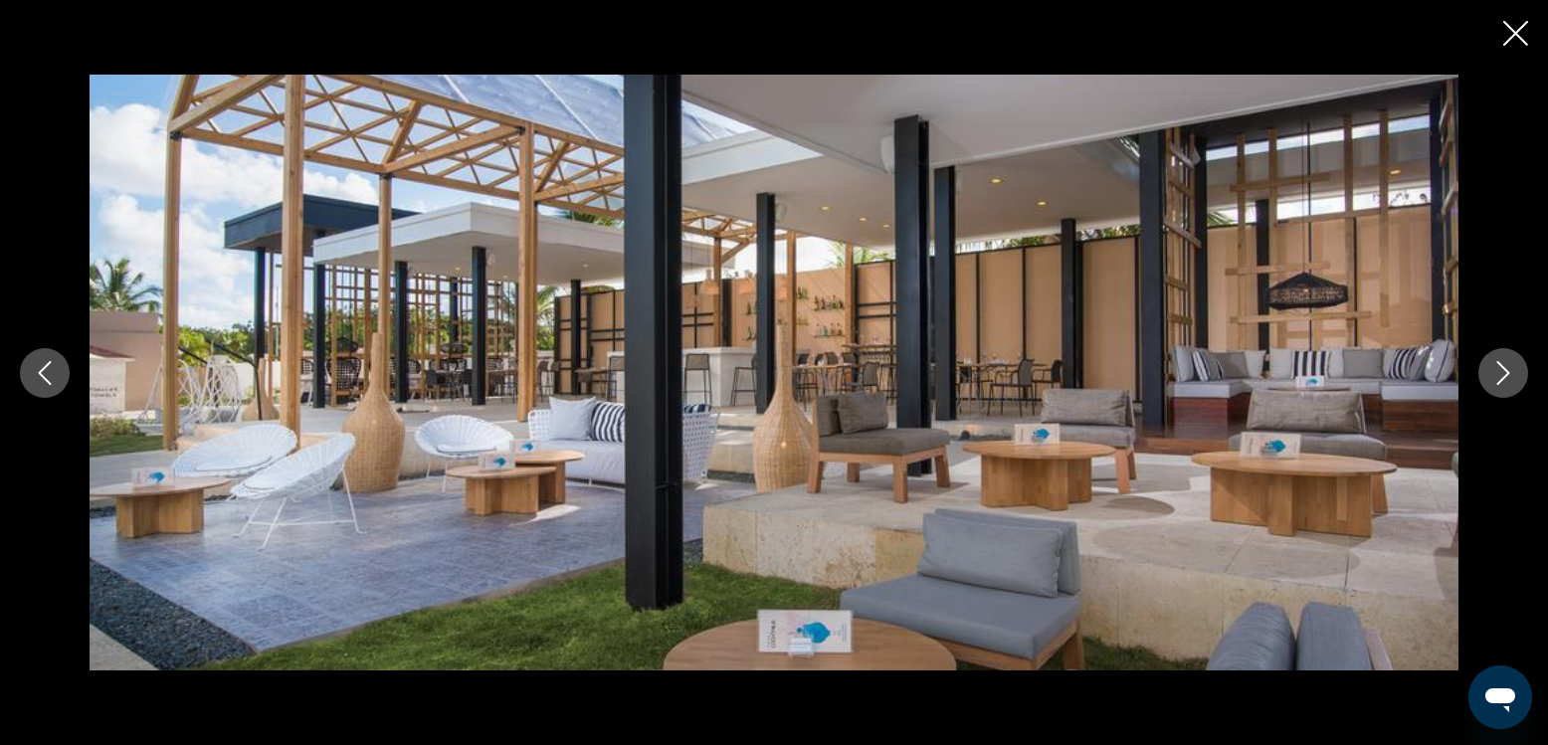
click at [1500, 373] on icon "Next image" at bounding box center [1504, 373] width 24 height 24
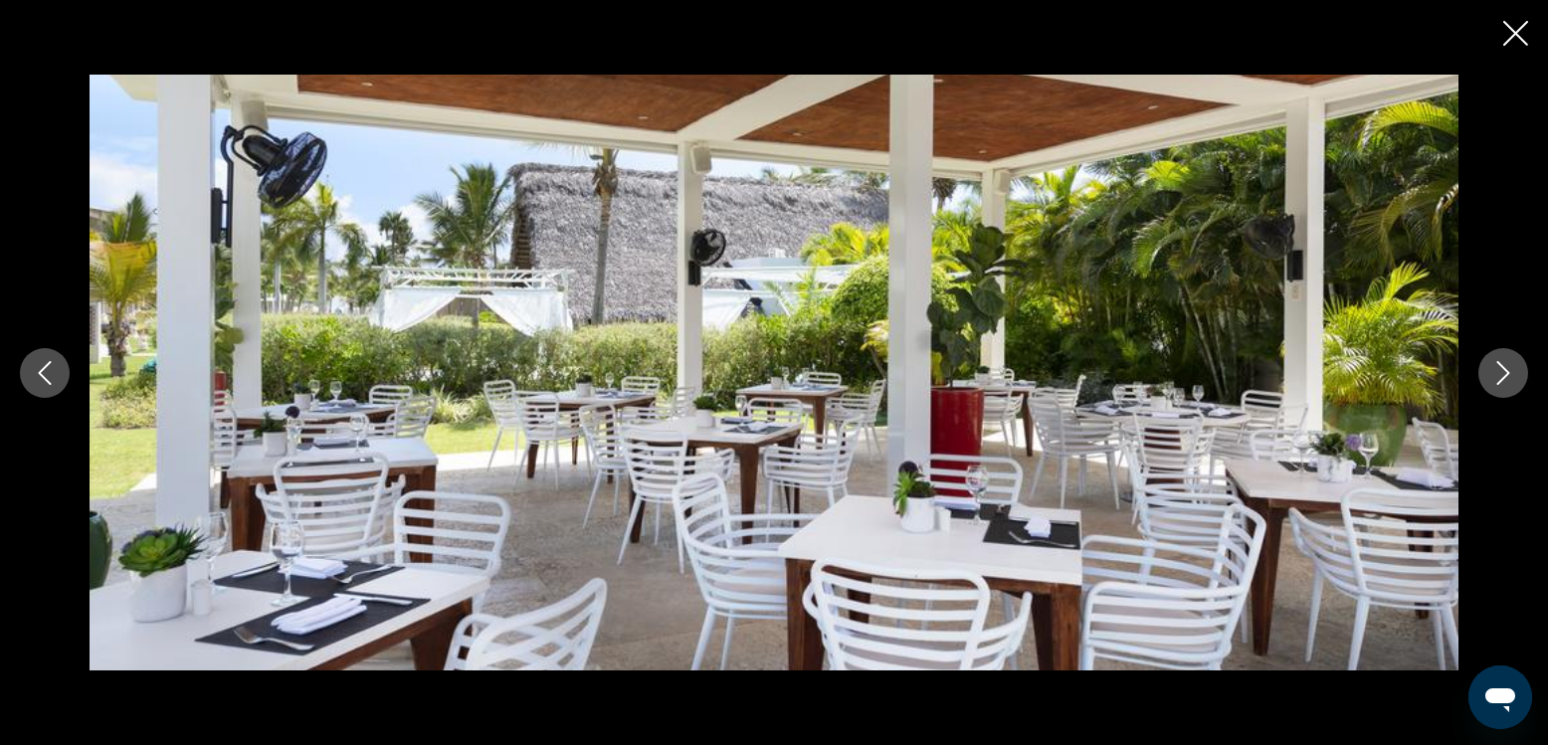
click at [1500, 373] on icon "Next image" at bounding box center [1504, 373] width 24 height 24
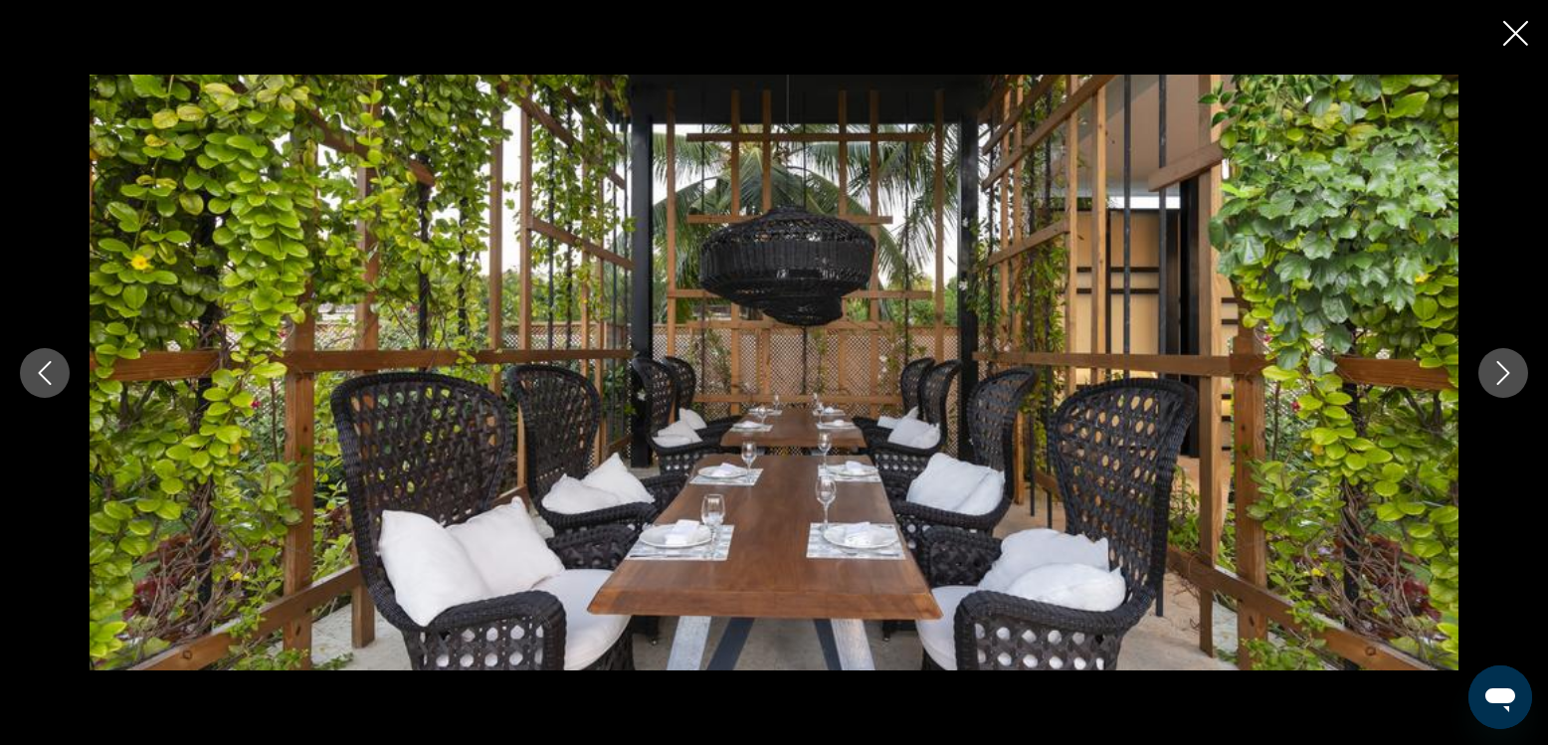
click at [1500, 373] on icon "Next image" at bounding box center [1504, 373] width 24 height 24
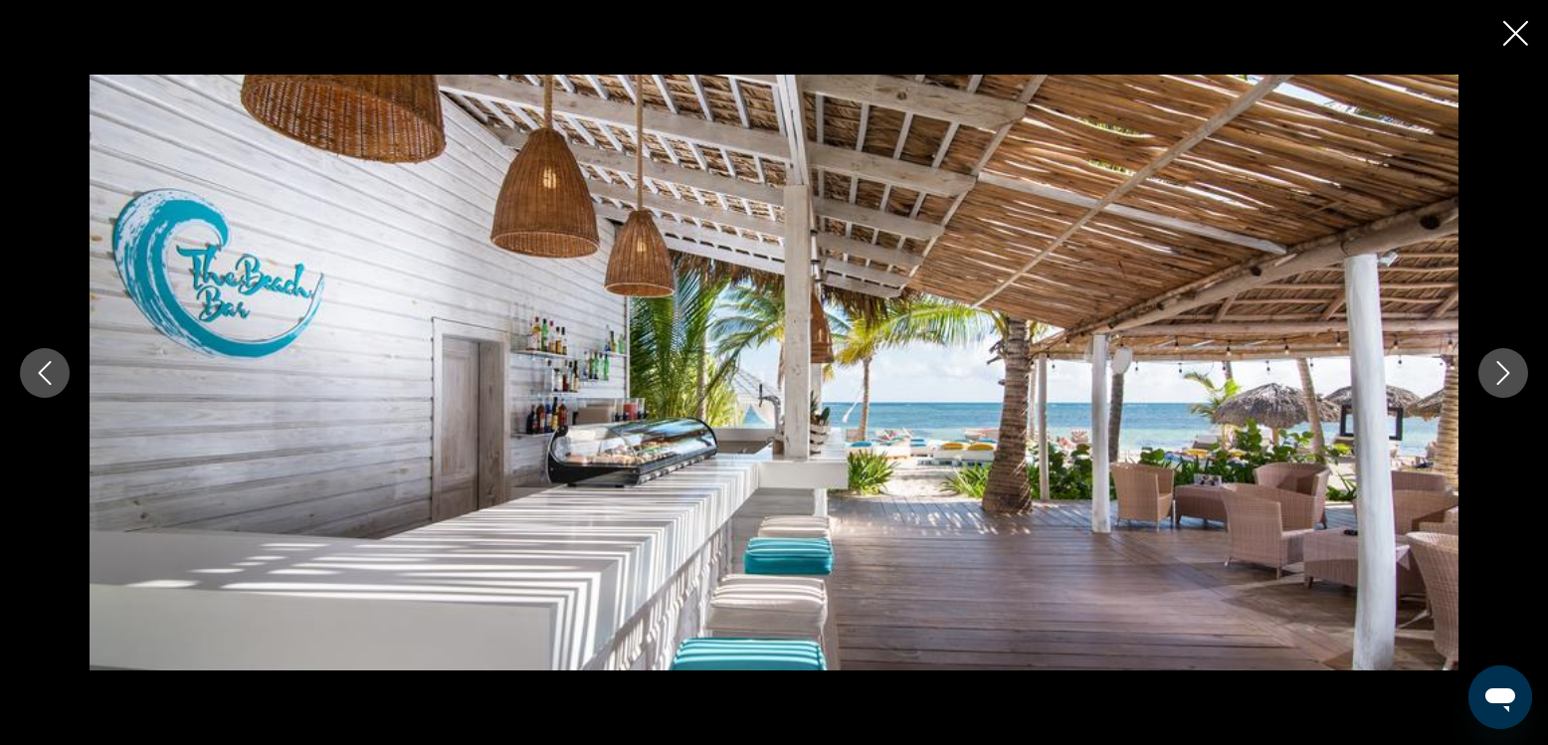
click at [1500, 373] on icon "Next image" at bounding box center [1504, 373] width 24 height 24
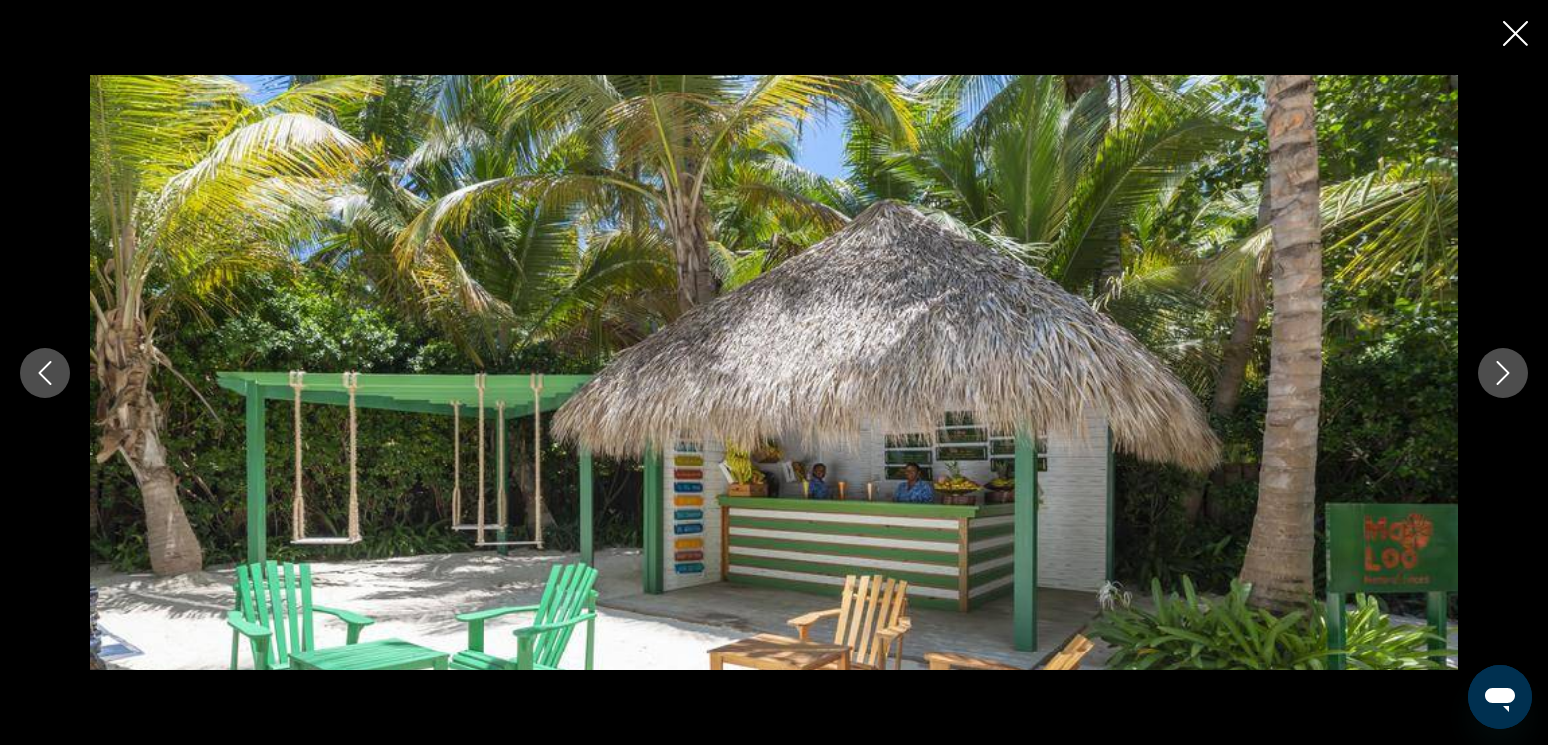
click at [1500, 373] on icon "Next image" at bounding box center [1504, 373] width 24 height 24
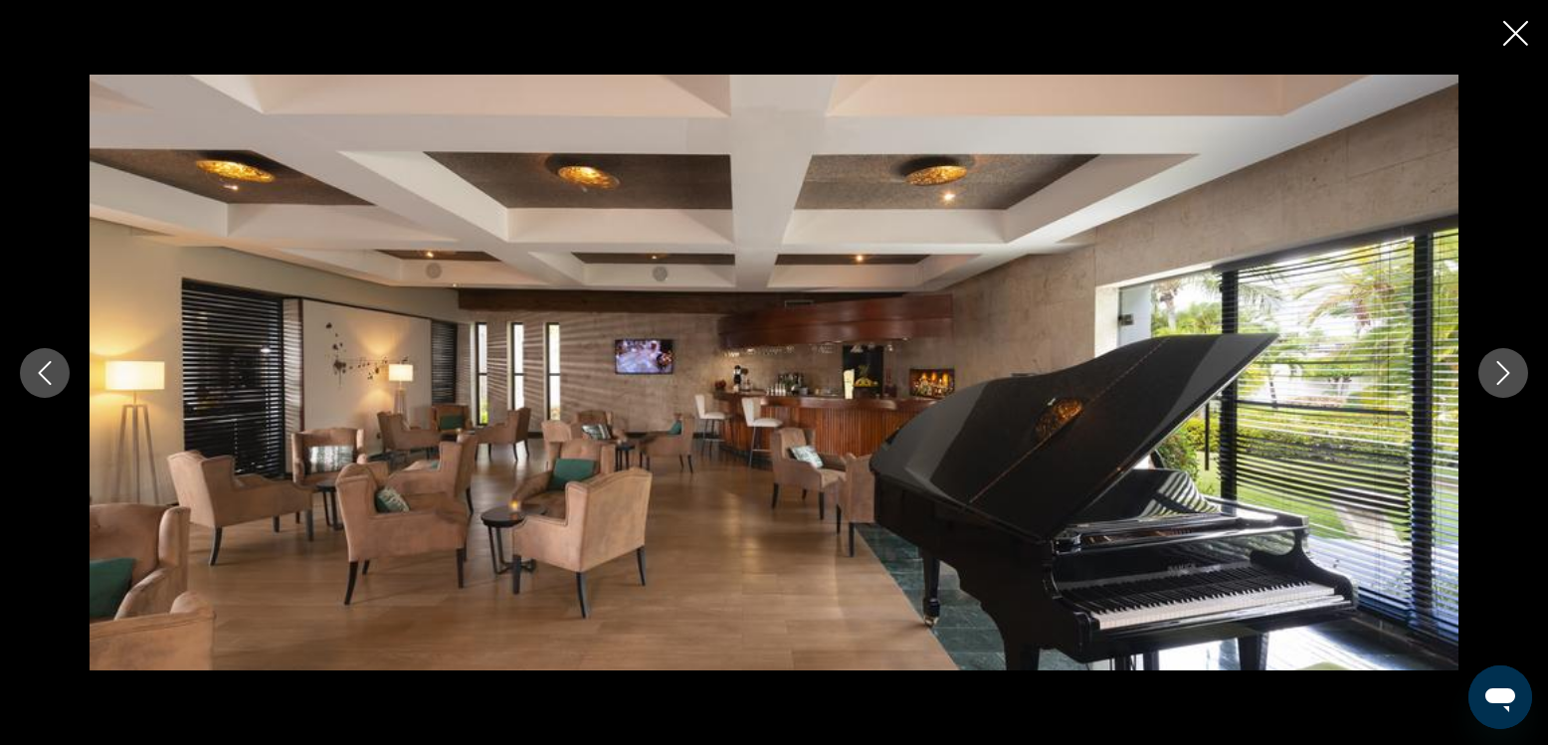
click at [1500, 373] on icon "Next image" at bounding box center [1504, 373] width 24 height 24
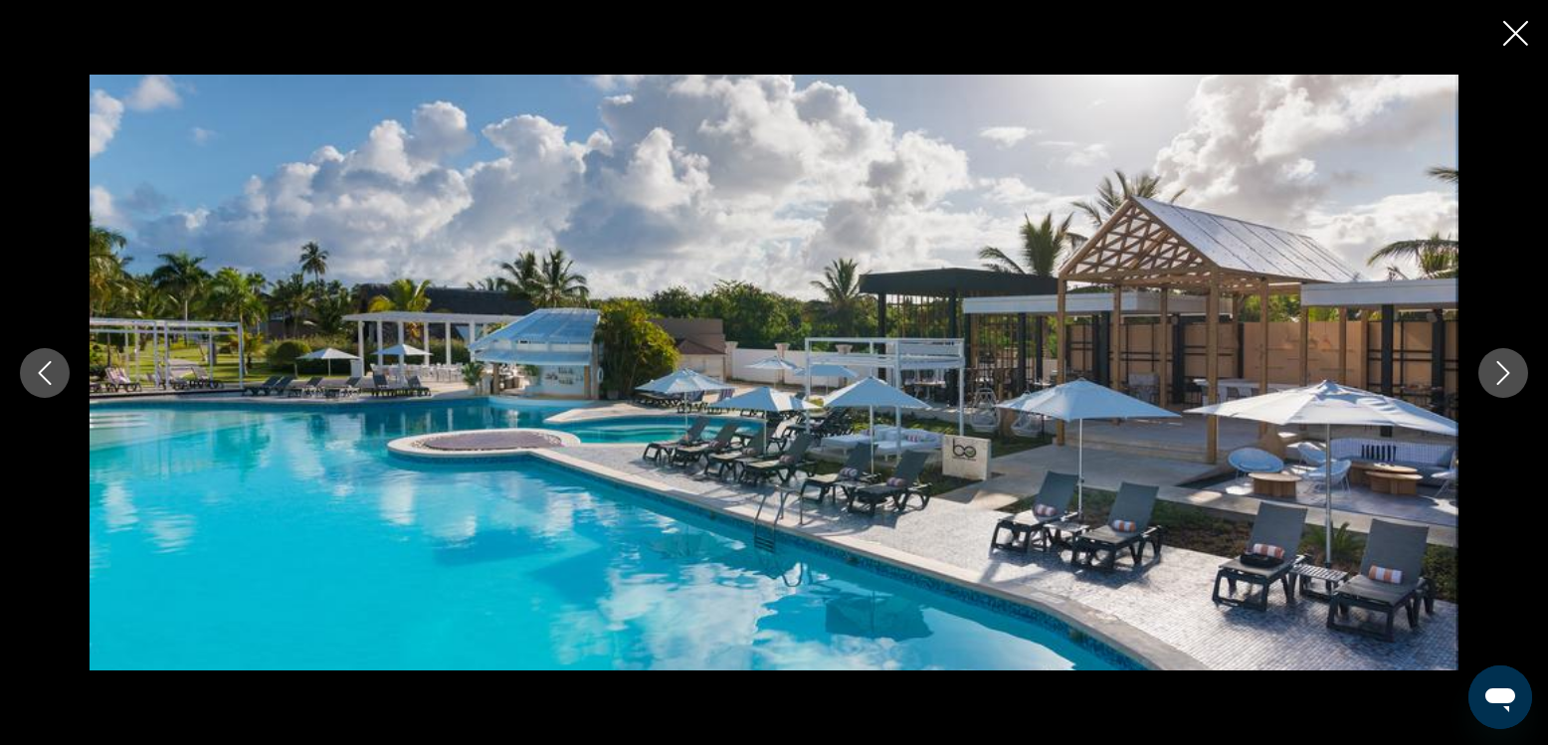
click at [1499, 374] on icon "Next image" at bounding box center [1504, 373] width 24 height 24
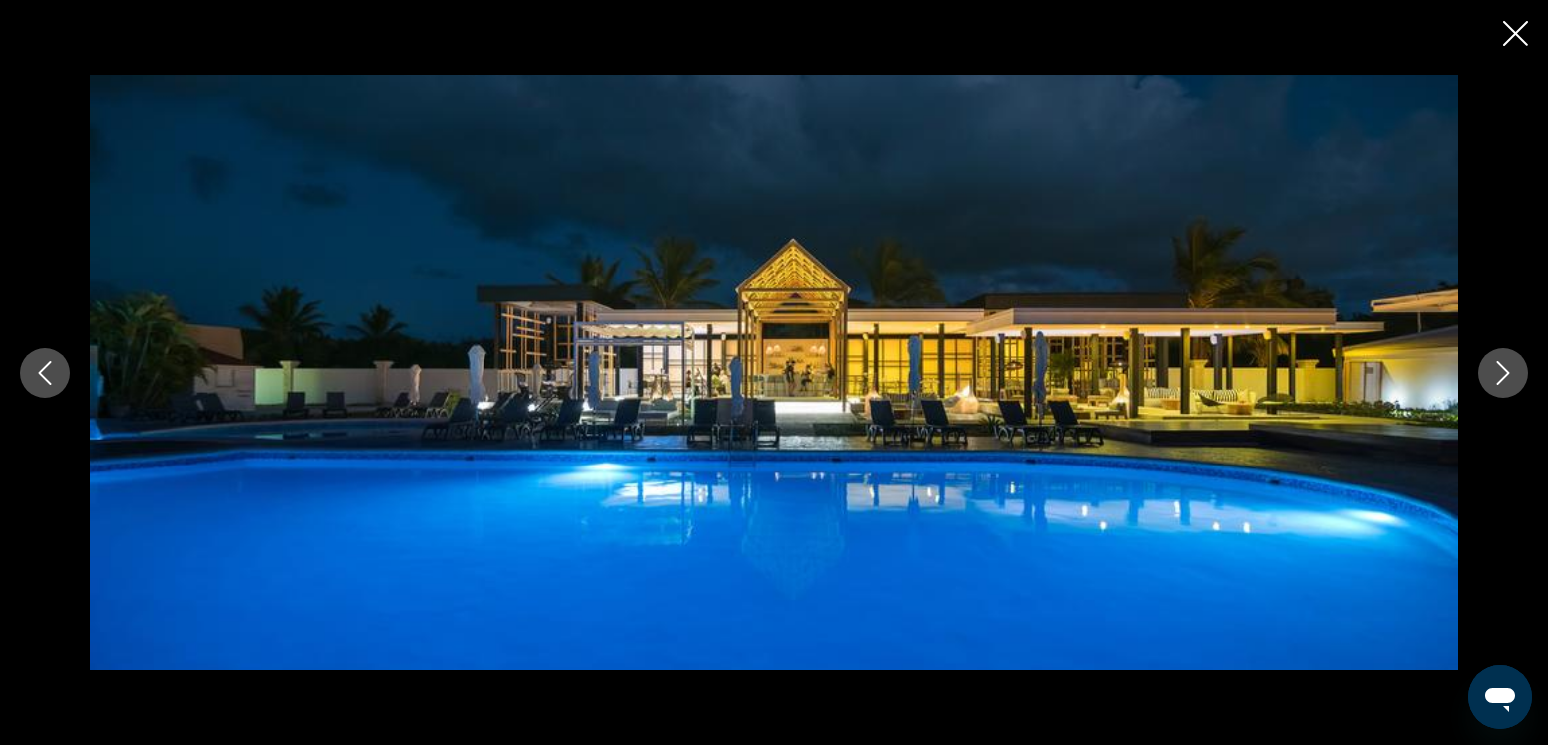
click at [1499, 374] on icon "Next image" at bounding box center [1504, 373] width 24 height 24
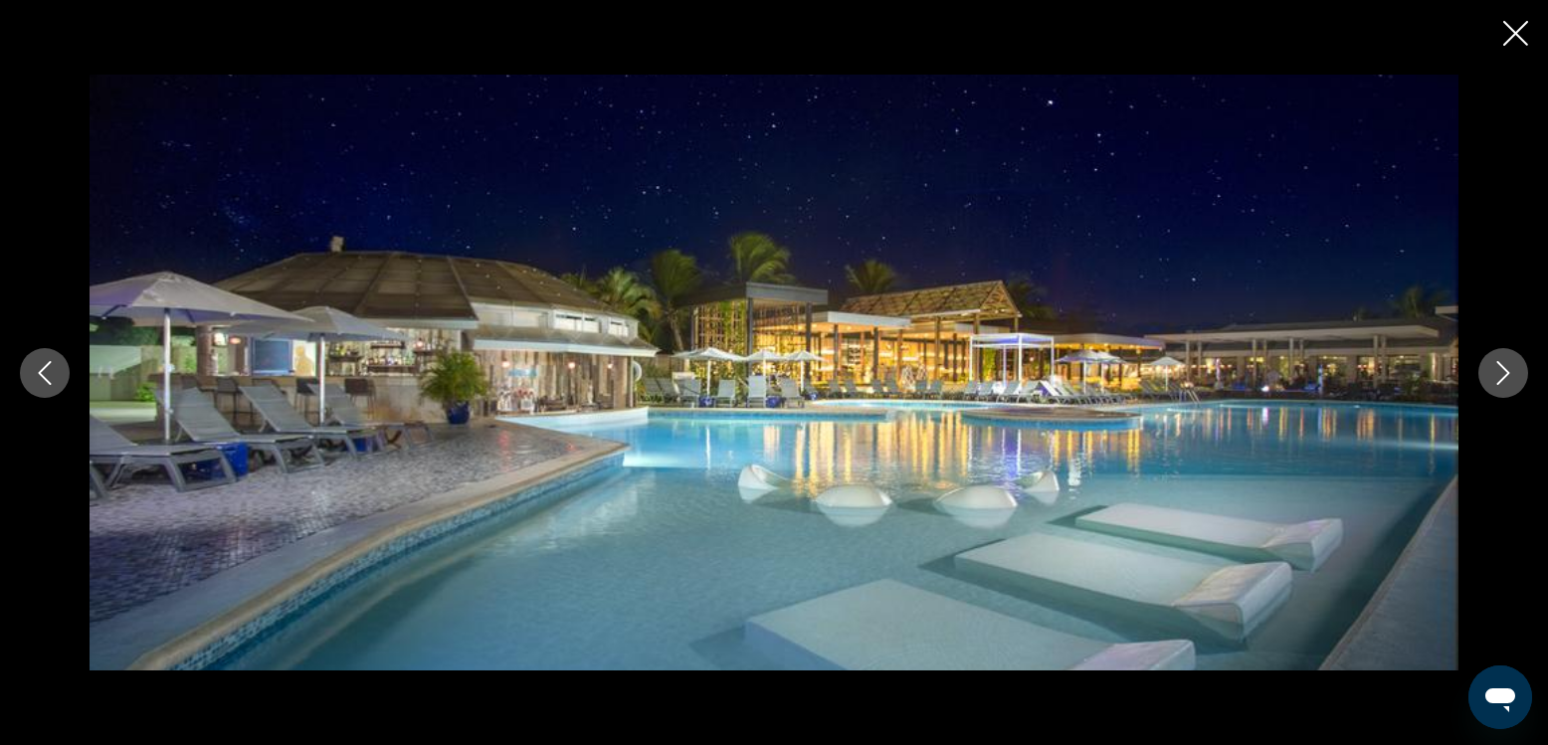
click at [1499, 374] on icon "Next image" at bounding box center [1504, 373] width 24 height 24
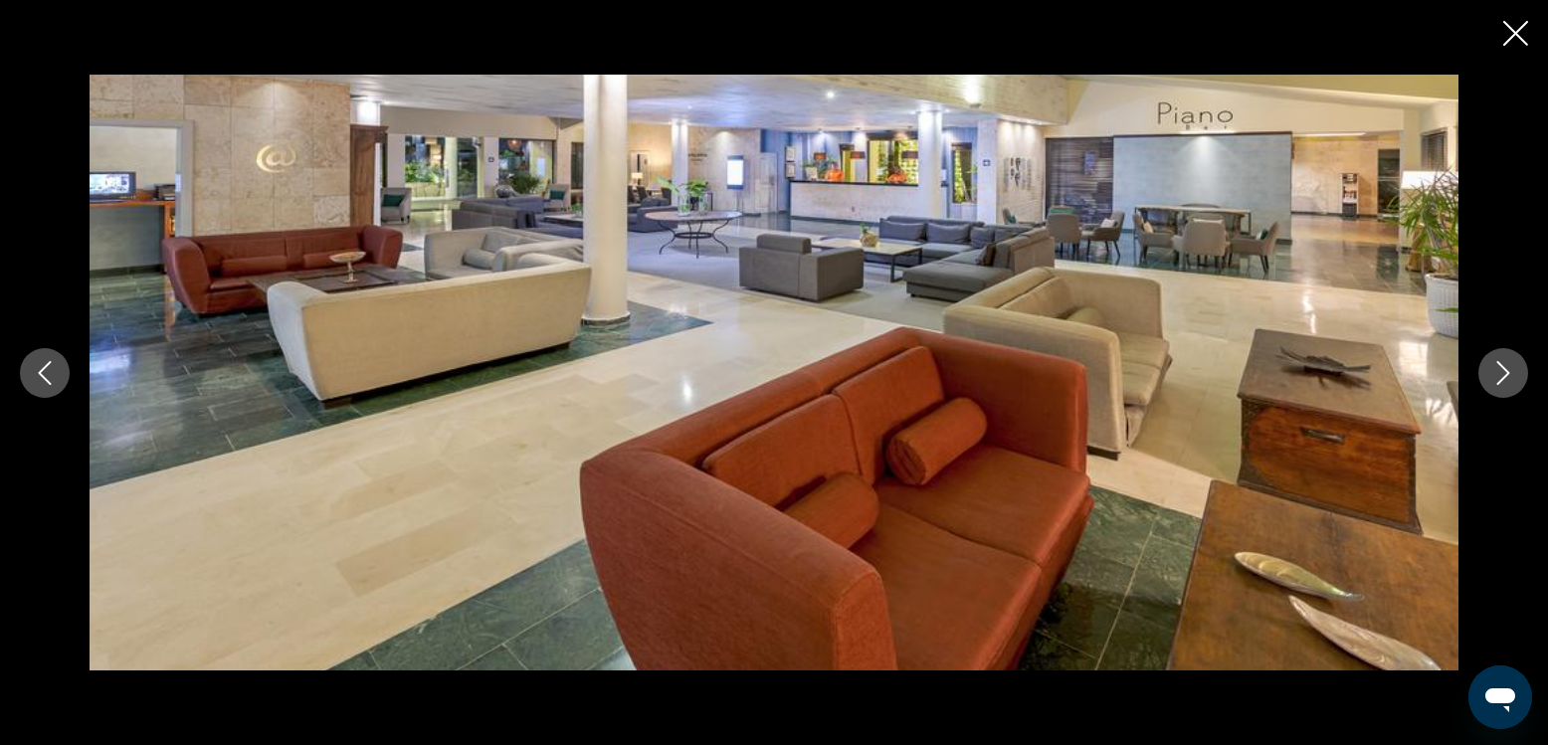
click at [1499, 374] on icon "Next image" at bounding box center [1504, 373] width 24 height 24
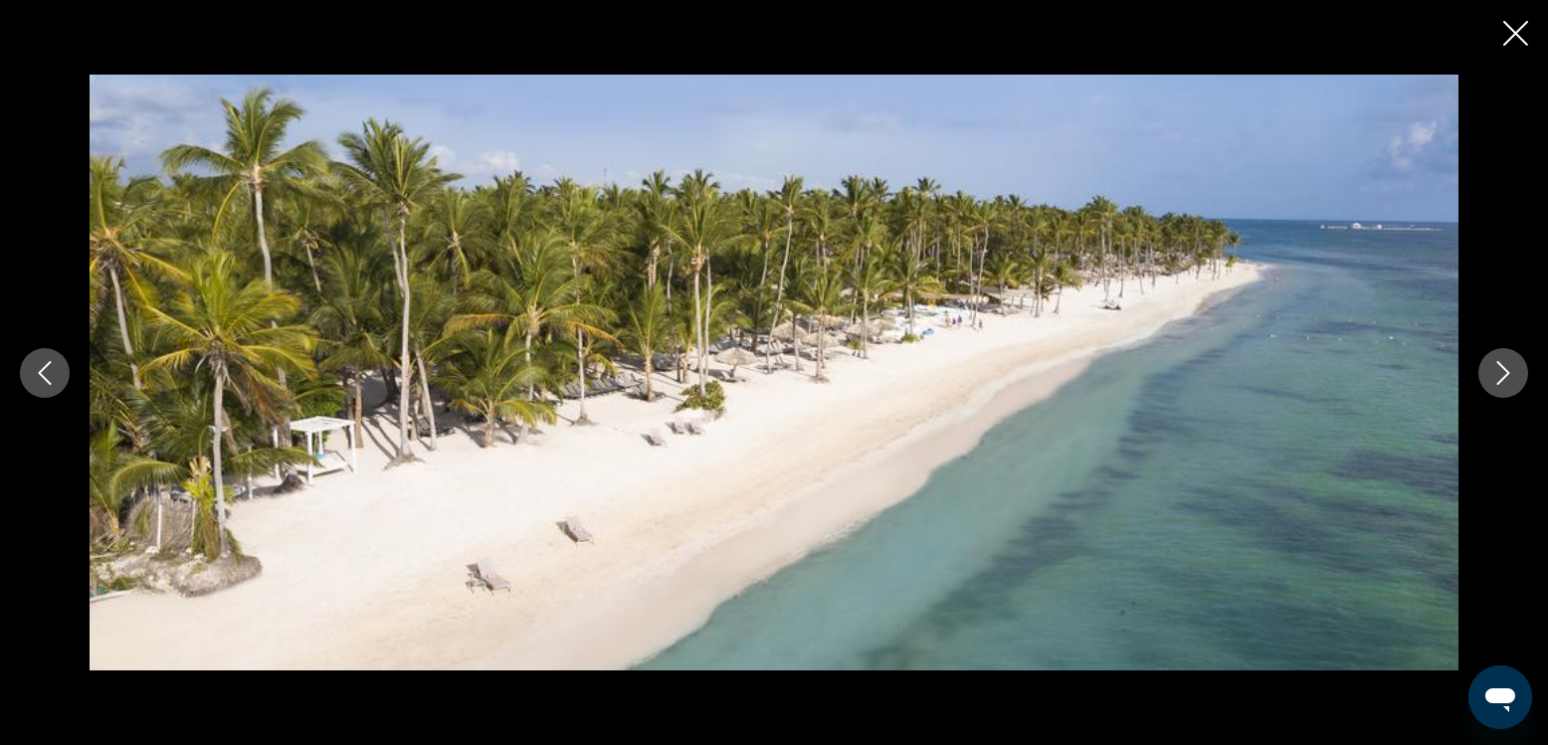
click at [1499, 374] on icon "Next image" at bounding box center [1504, 373] width 24 height 24
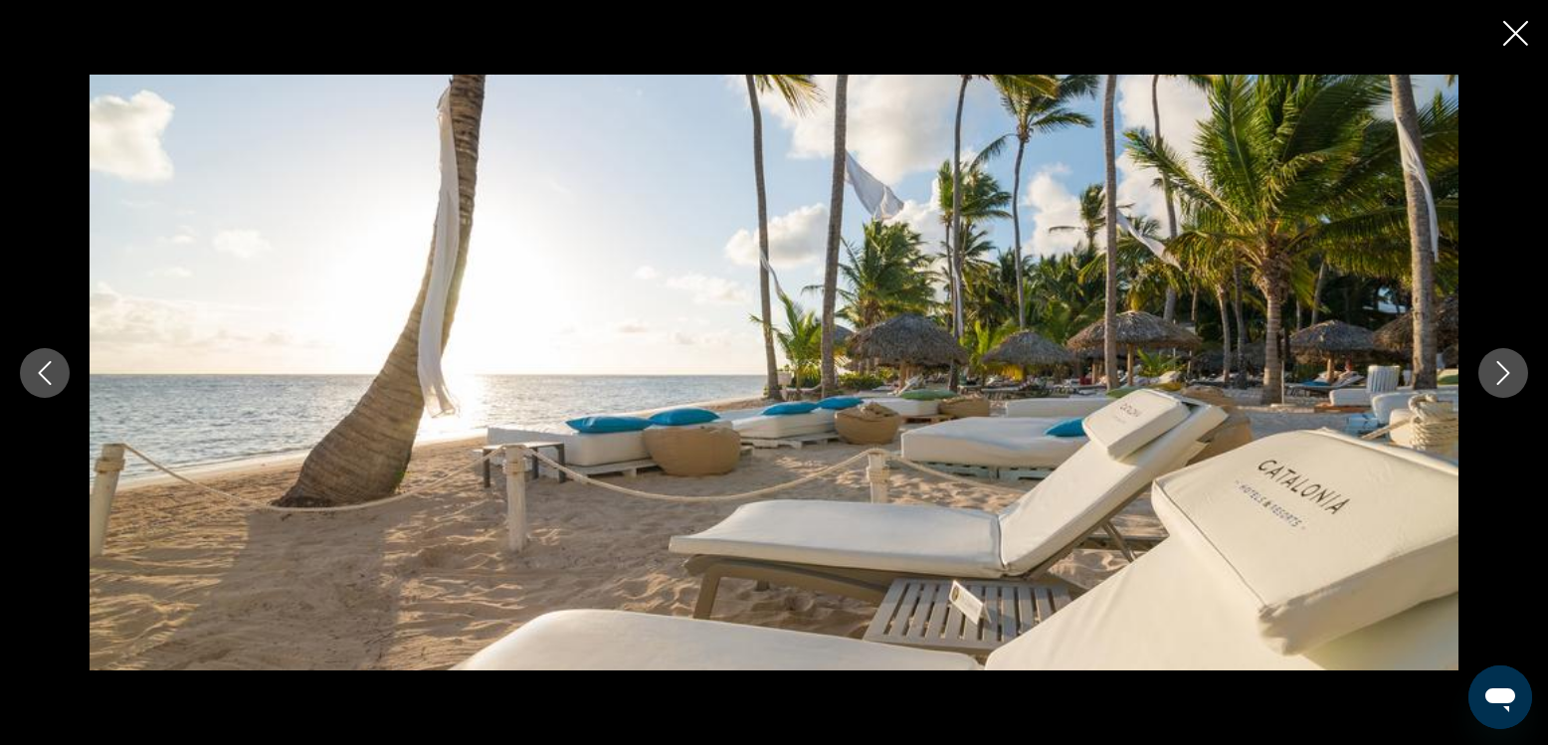
click at [1499, 374] on icon "Next image" at bounding box center [1504, 373] width 24 height 24
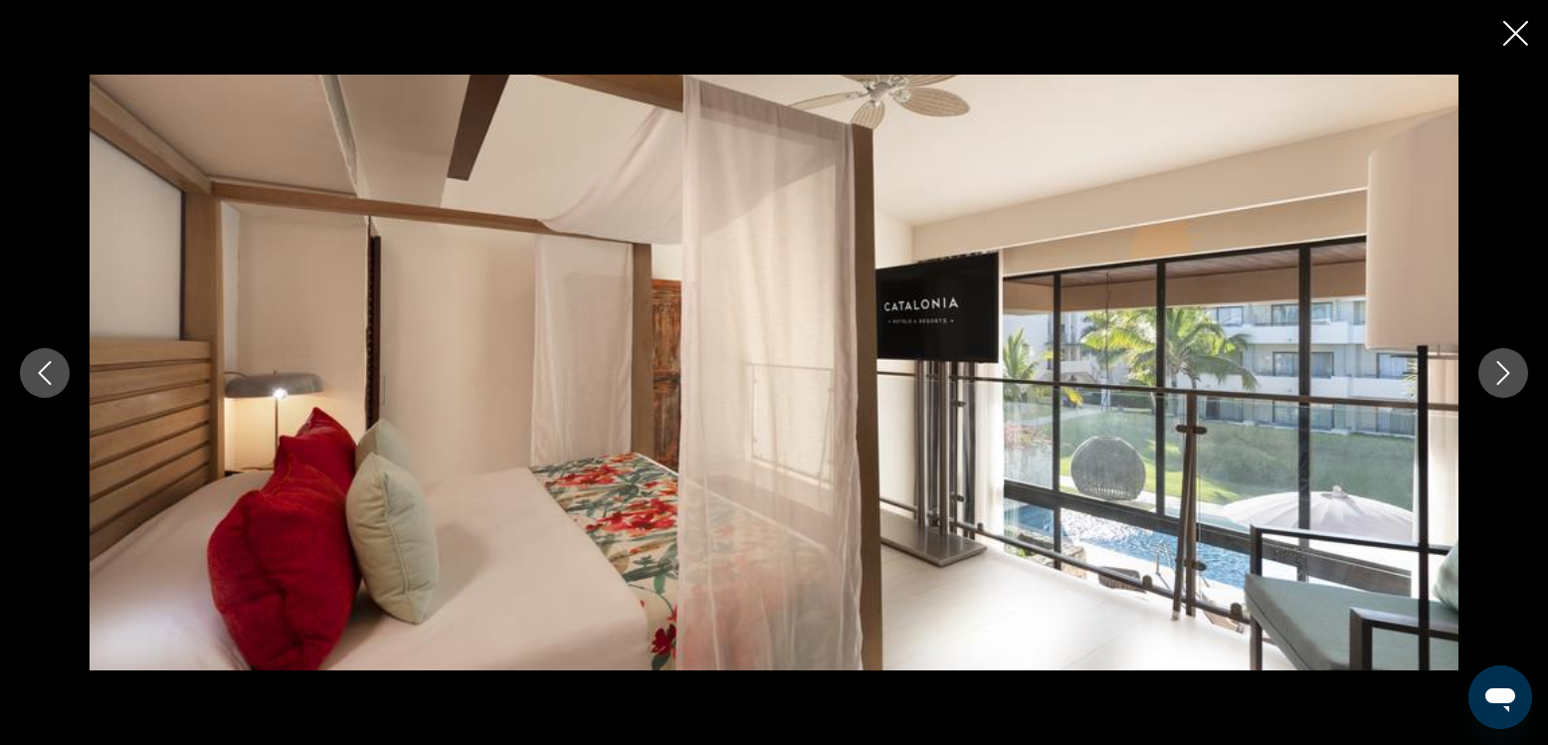
click at [1499, 374] on icon "Next image" at bounding box center [1504, 373] width 24 height 24
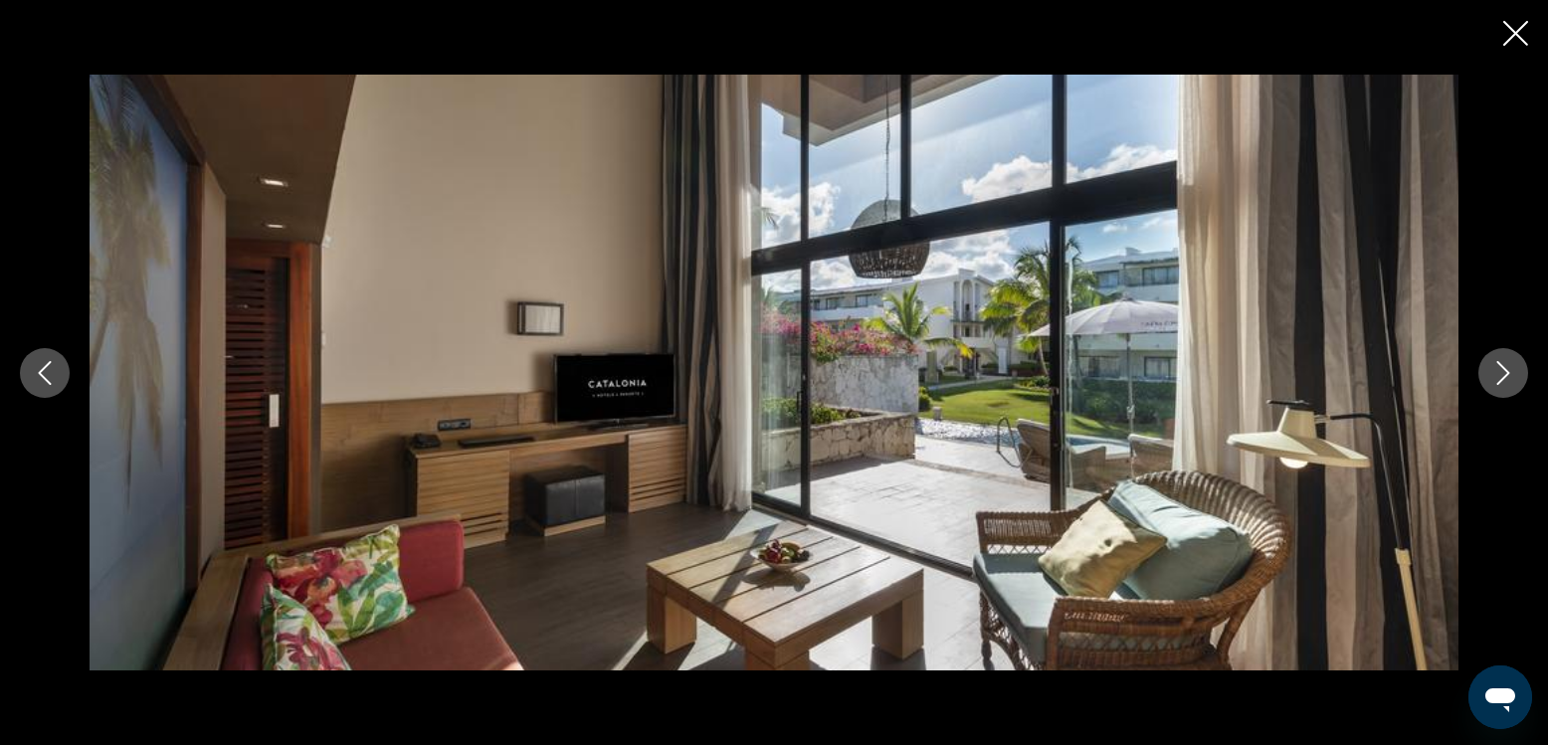
click at [1520, 21] on icon "Close slideshow" at bounding box center [1516, 33] width 25 height 25
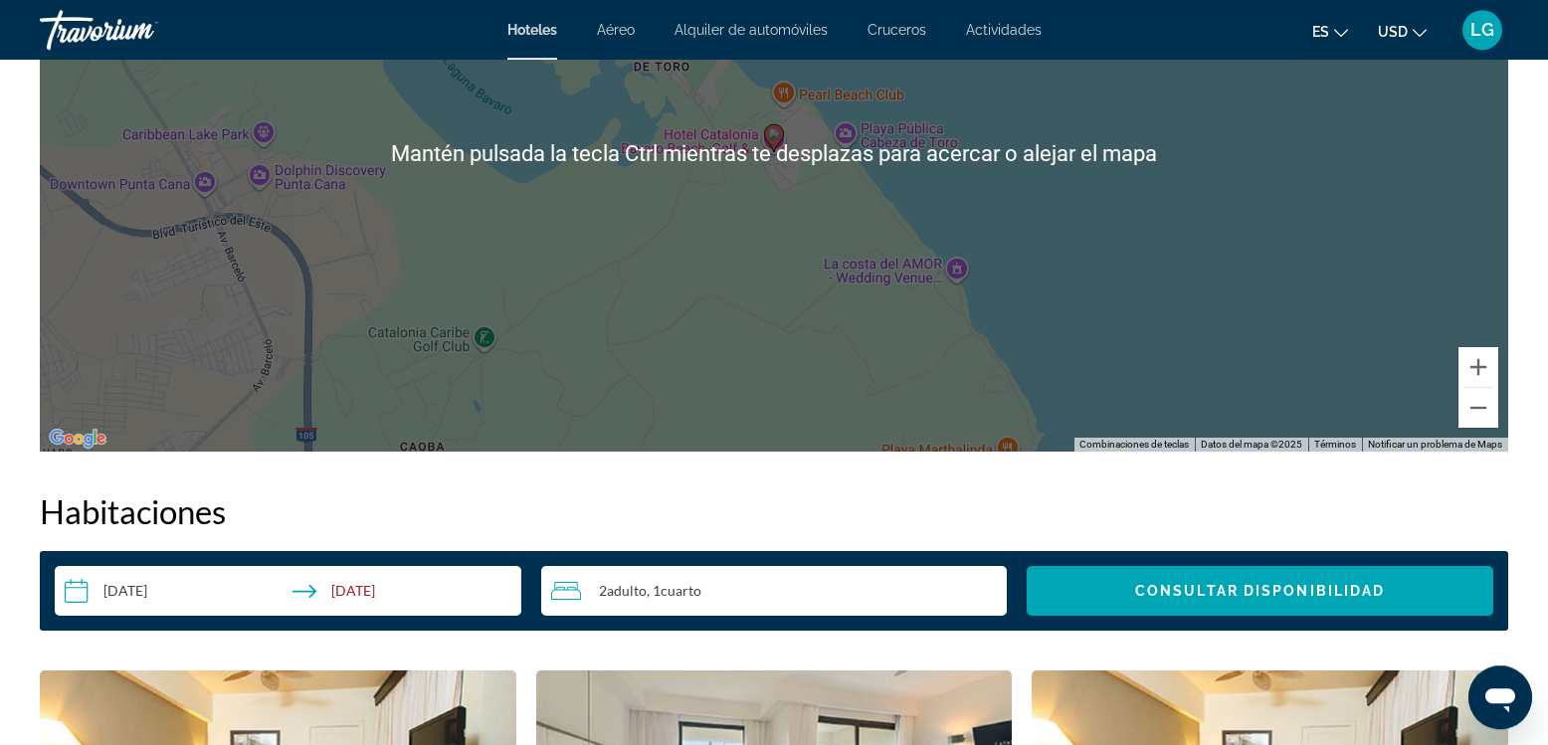
scroll to position [2155, 0]
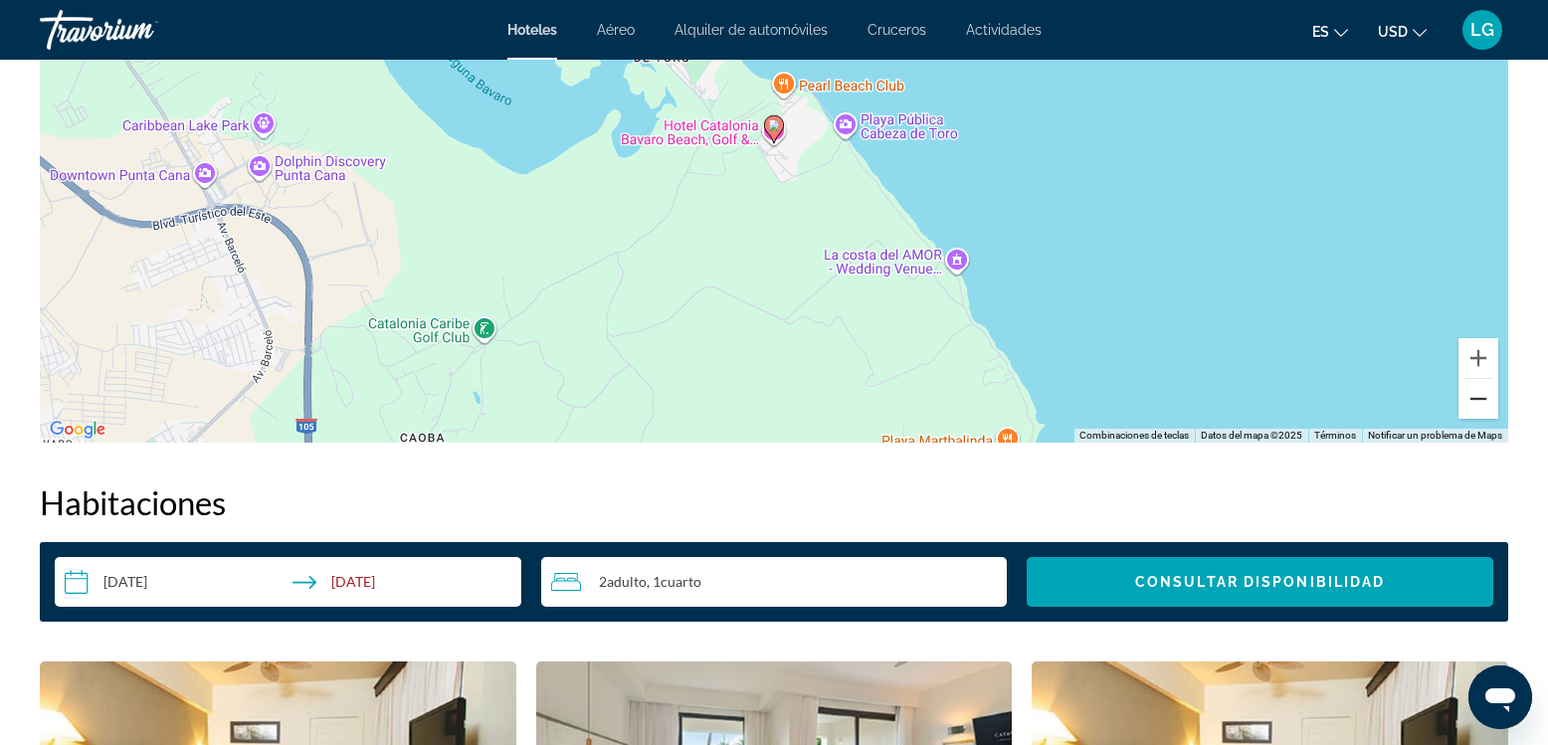
click at [1483, 405] on button "Reducir" at bounding box center [1479, 399] width 40 height 40
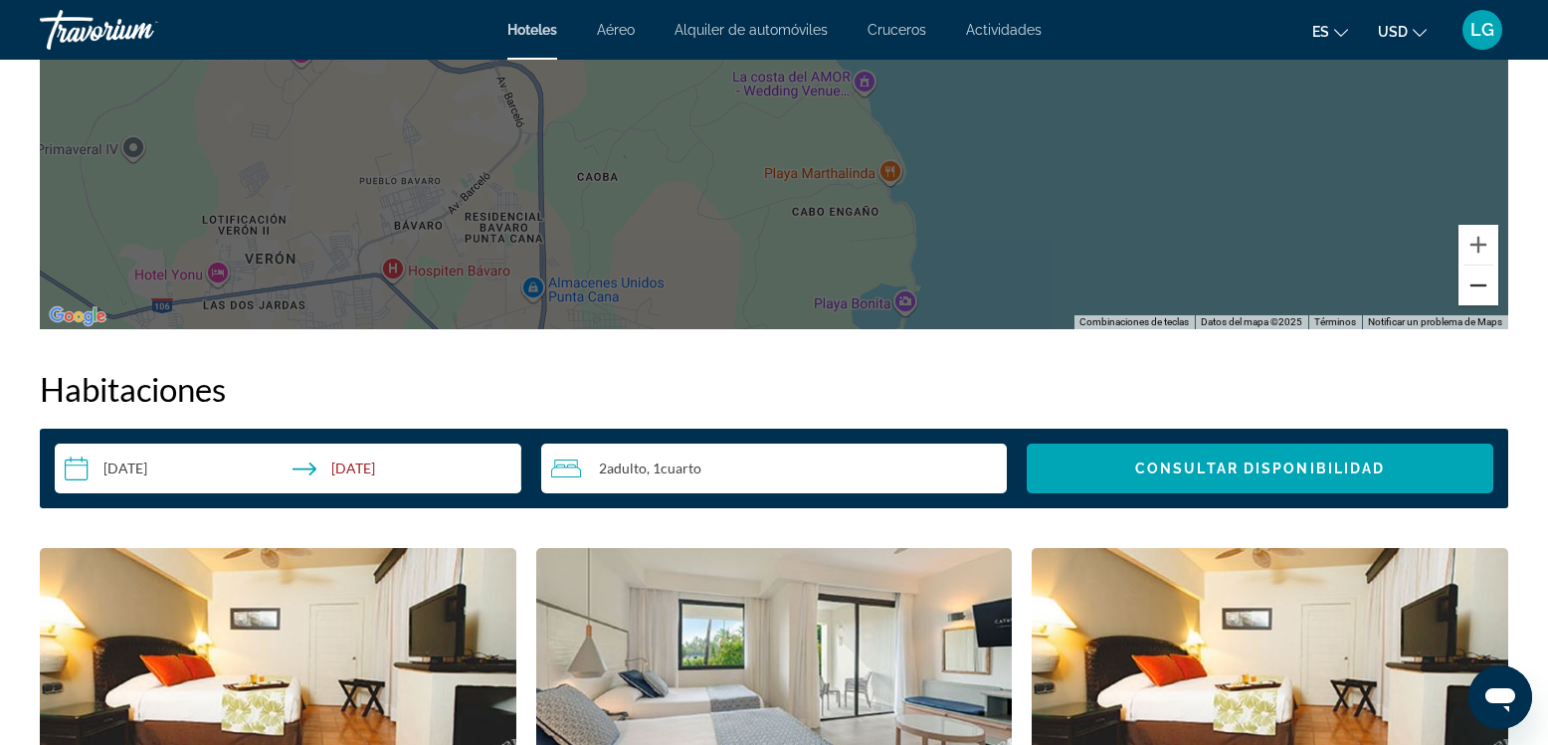
scroll to position [1928, 0]
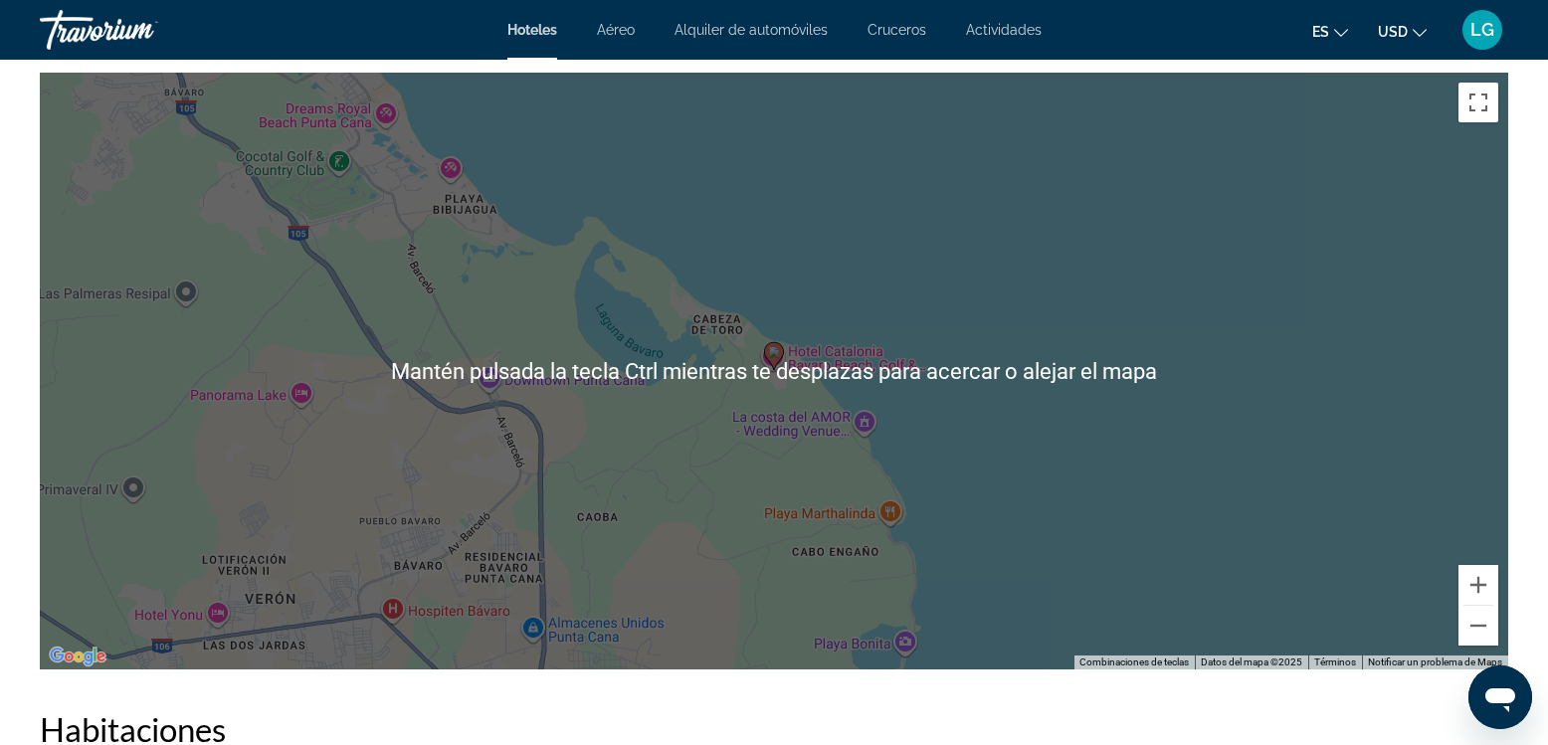
click at [1317, 336] on div "Para activar la función de arrastre con el teclado, pulsa Alt + Intro. Cuando h…" at bounding box center [774, 371] width 1469 height 597
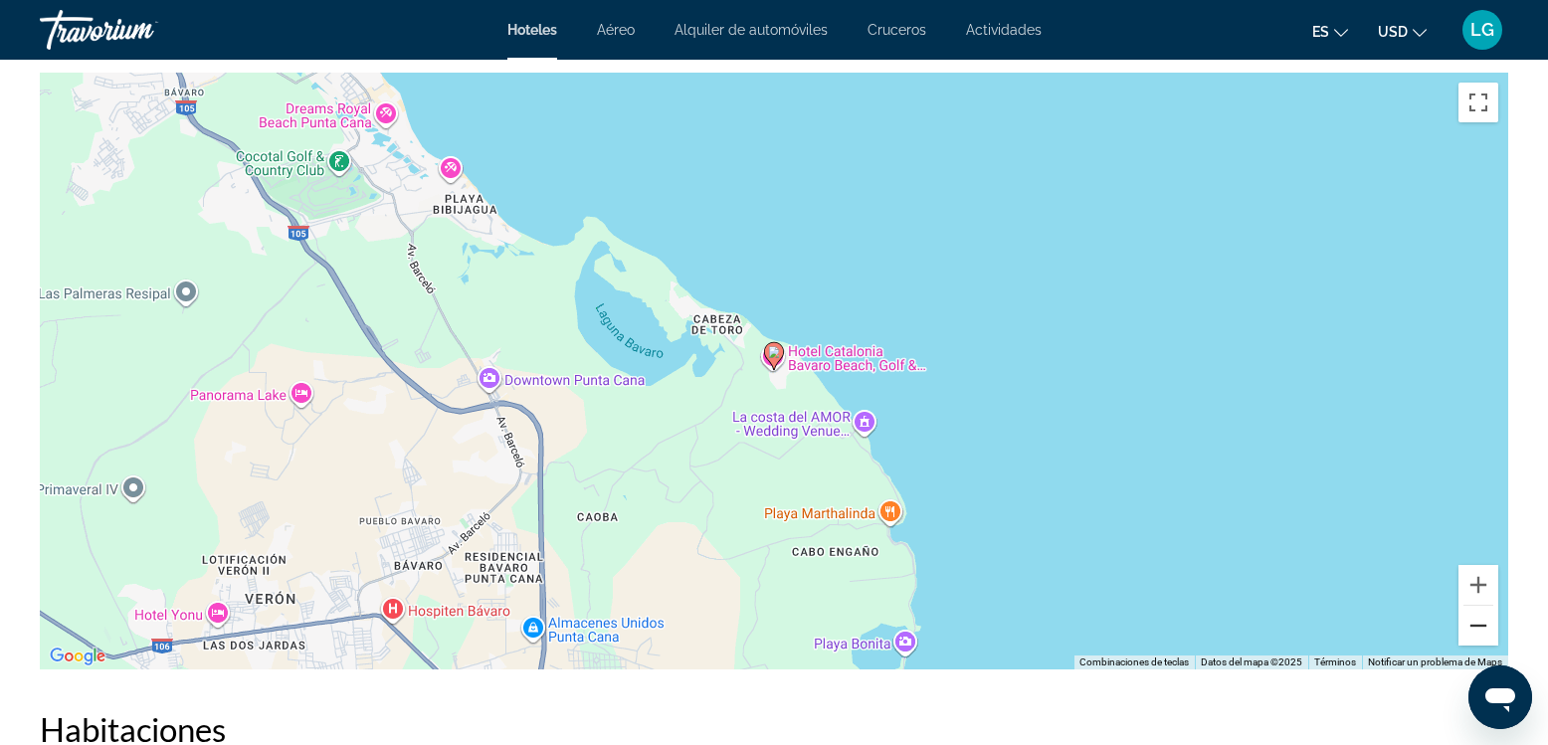
click at [1480, 629] on button "Reducir" at bounding box center [1479, 626] width 40 height 40
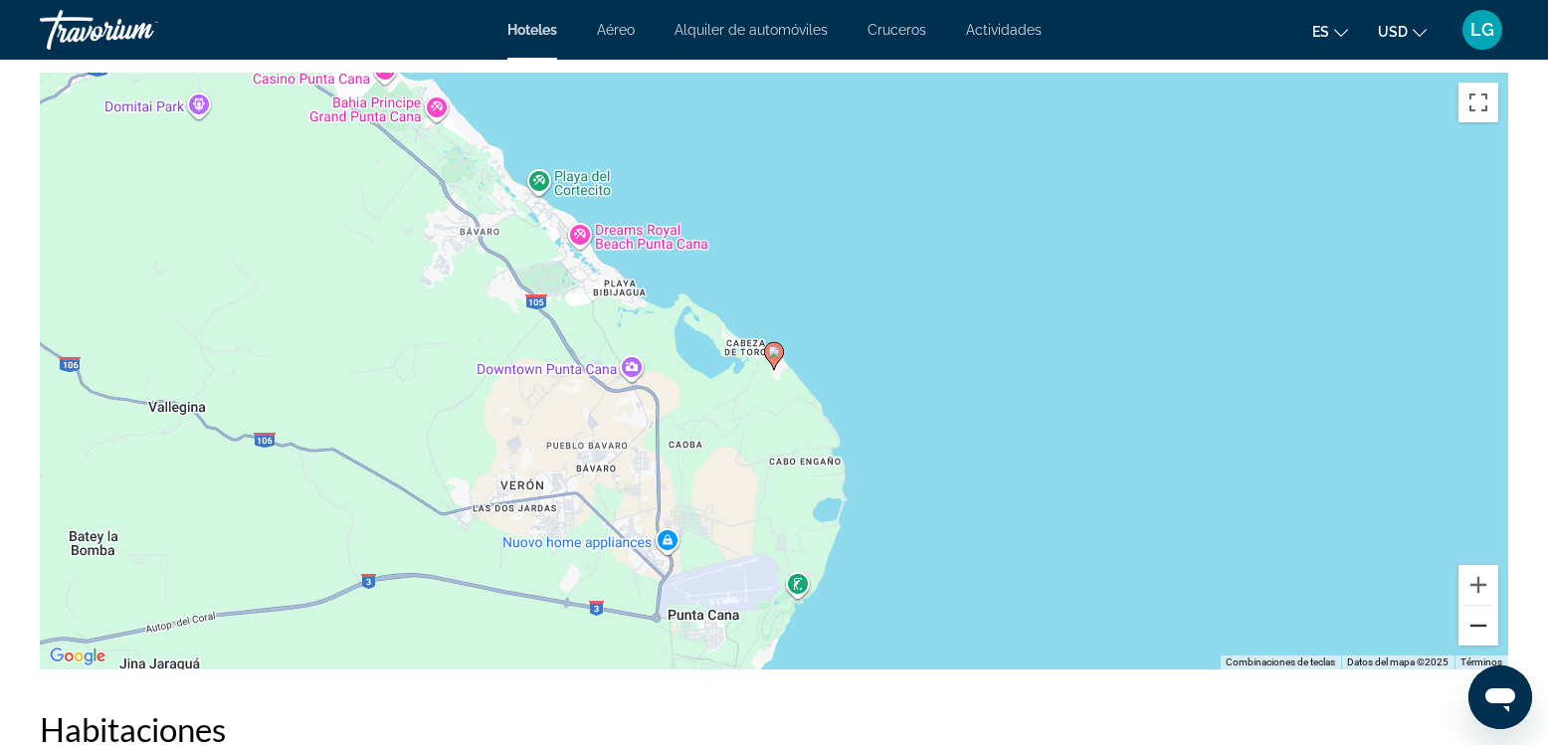
click at [1470, 628] on button "Reducir" at bounding box center [1479, 626] width 40 height 40
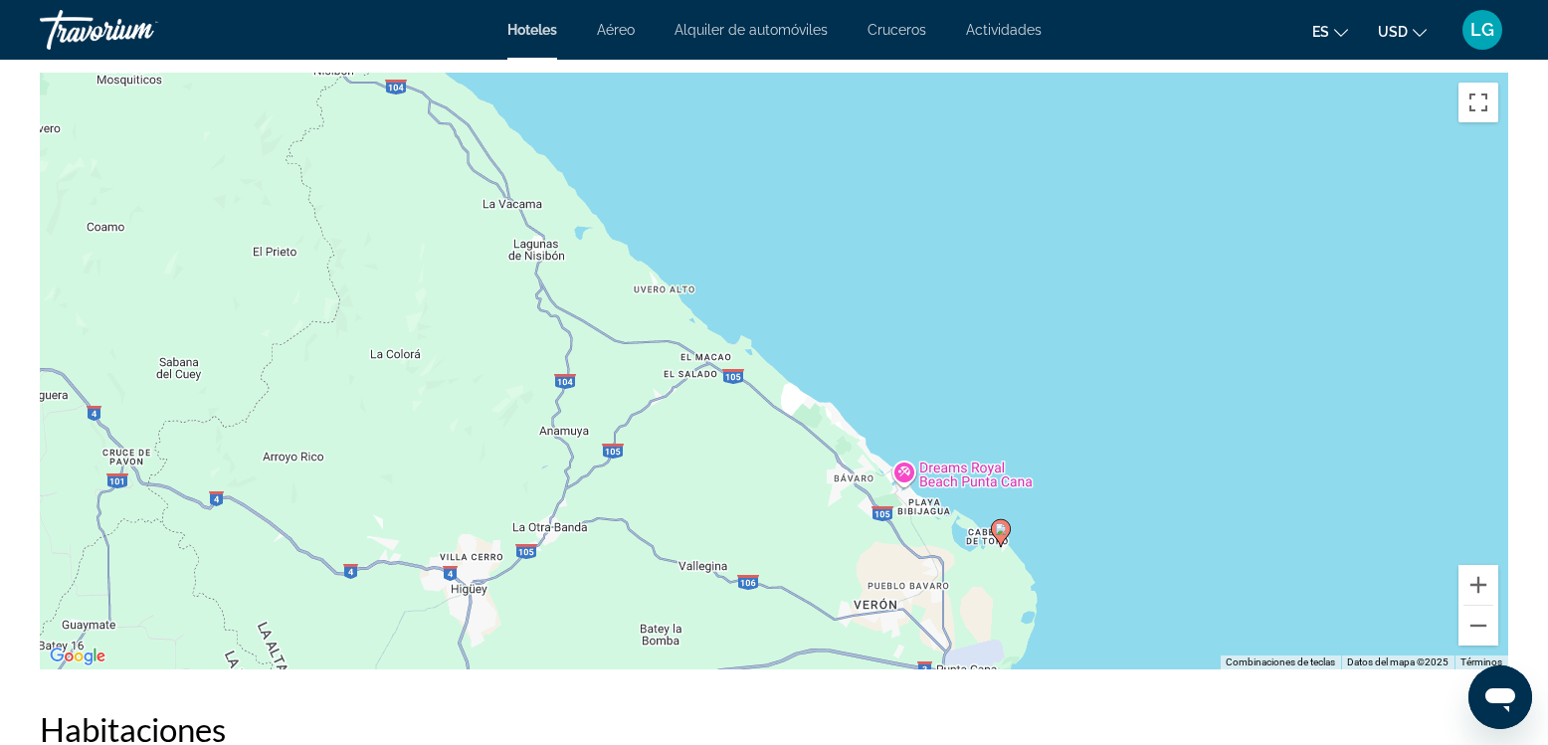
drag, startPoint x: 1010, startPoint y: 295, endPoint x: 1267, endPoint y: 486, distance: 320.0
click at [1267, 486] on div "Para activar la función de arrastre con el teclado, pulsa Alt + Intro. Cuando h…" at bounding box center [774, 371] width 1469 height 597
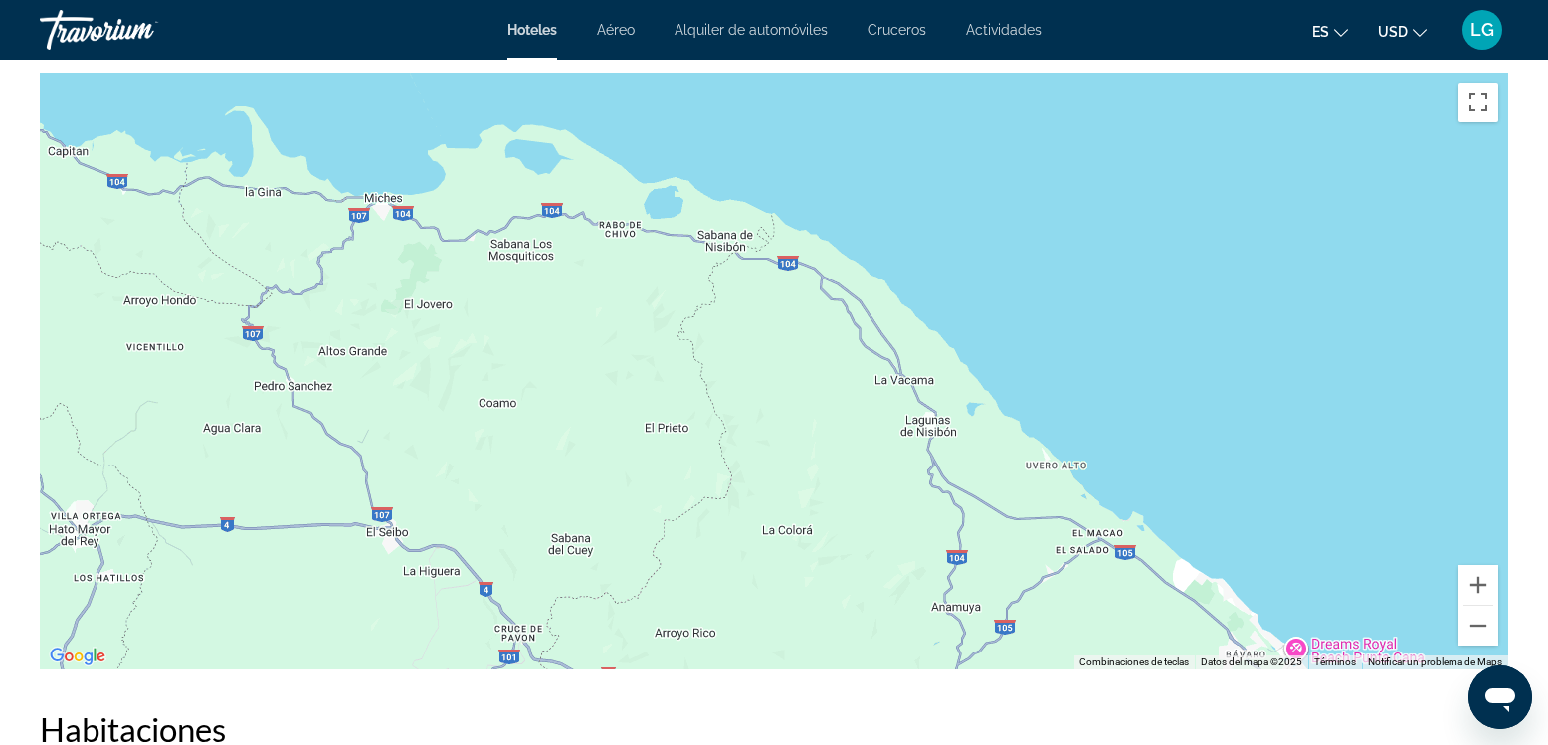
drag, startPoint x: 1006, startPoint y: 361, endPoint x: 1435, endPoint y: 531, distance: 461.4
click at [1435, 531] on div "Para activar la función de arrastre con el teclado, pulsa Alt + Intro. Cuando h…" at bounding box center [774, 371] width 1469 height 597
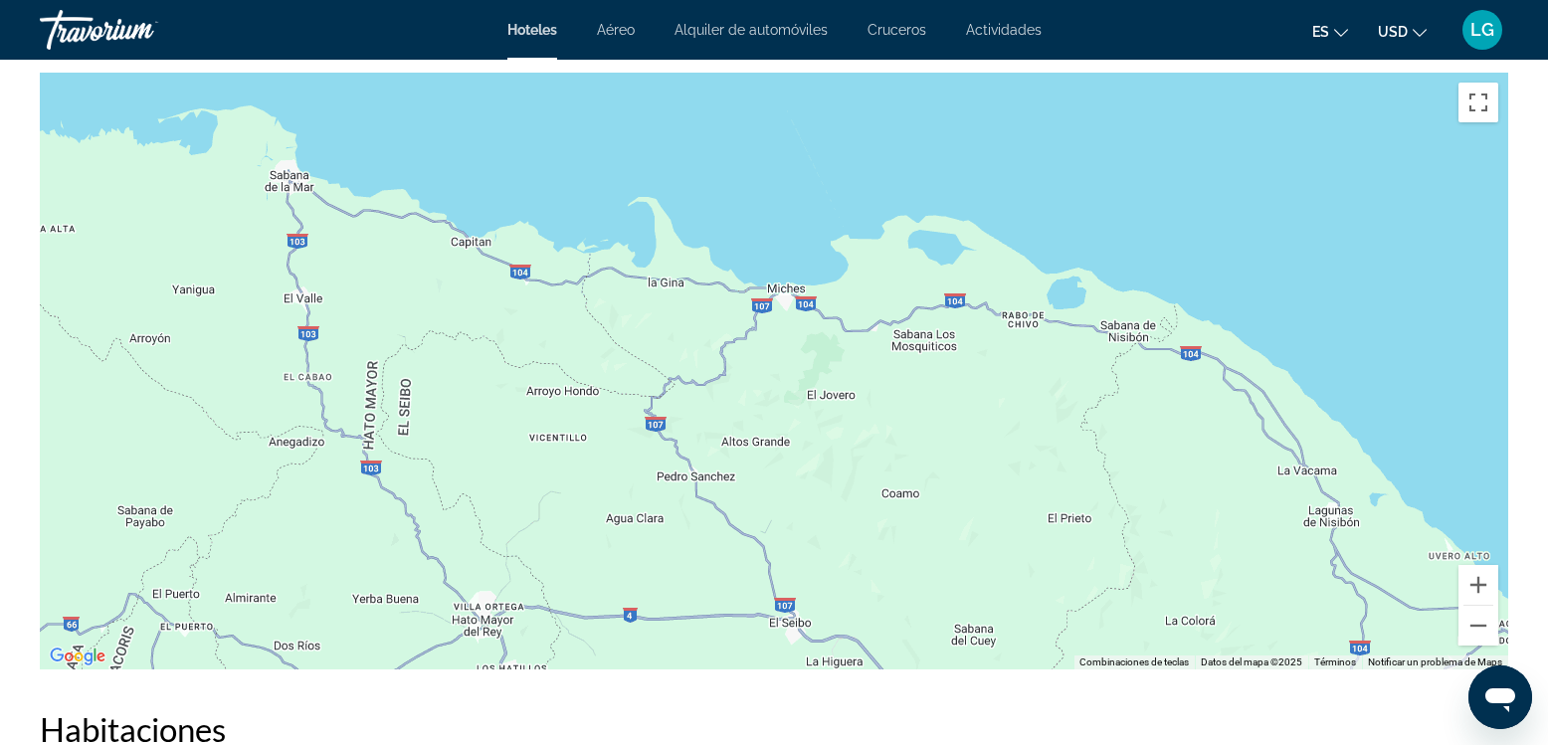
drag, startPoint x: 944, startPoint y: 351, endPoint x: 1273, endPoint y: 434, distance: 338.6
click at [1273, 434] on div "Para activar la función de arrastre con el teclado, pulsa Alt + Intro. Cuando h…" at bounding box center [774, 371] width 1469 height 597
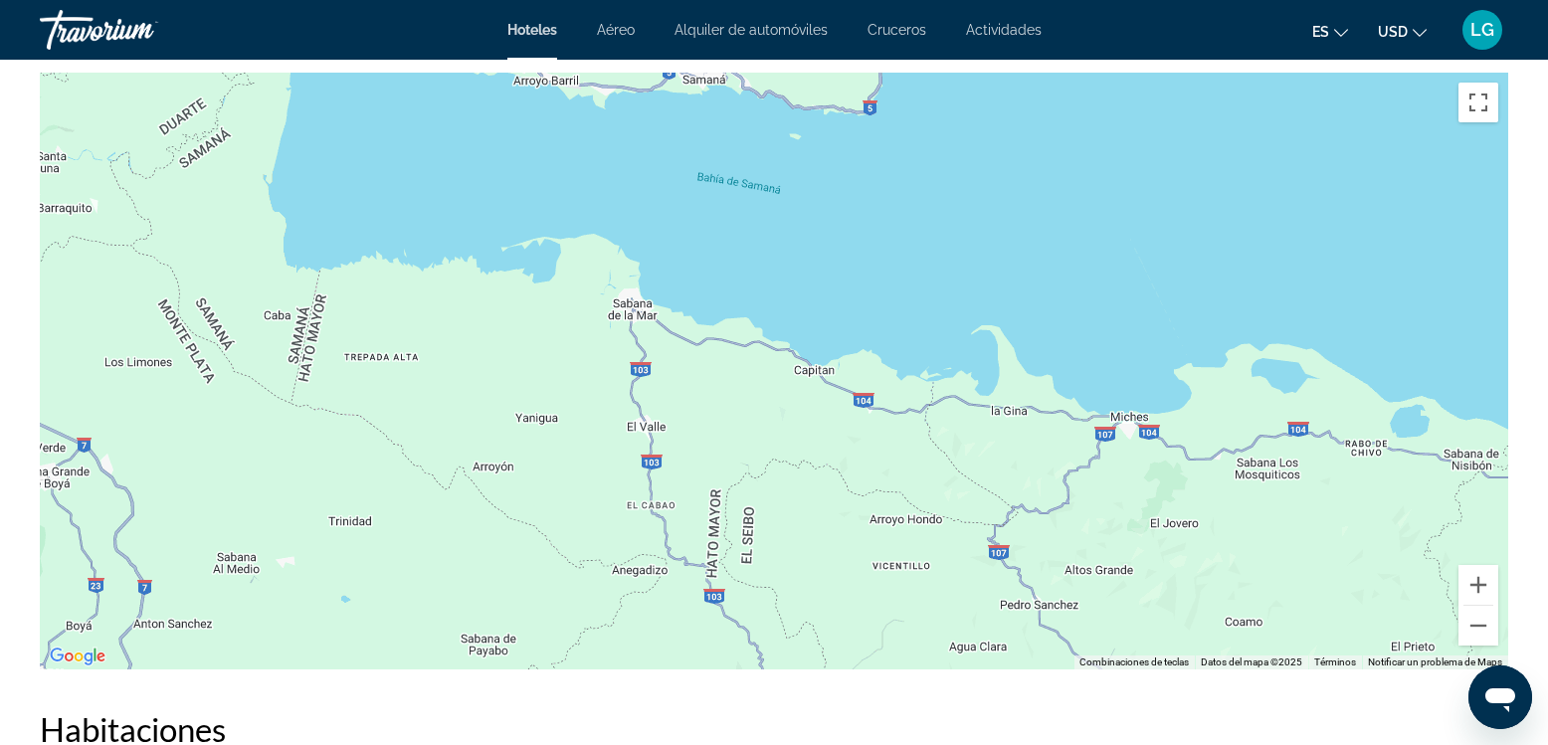
drag, startPoint x: 1023, startPoint y: 336, endPoint x: 1343, endPoint y: 451, distance: 340.2
click at [1343, 451] on div "Para activar la función de arrastre con el teclado, pulsa Alt + Intro. Cuando h…" at bounding box center [774, 371] width 1469 height 597
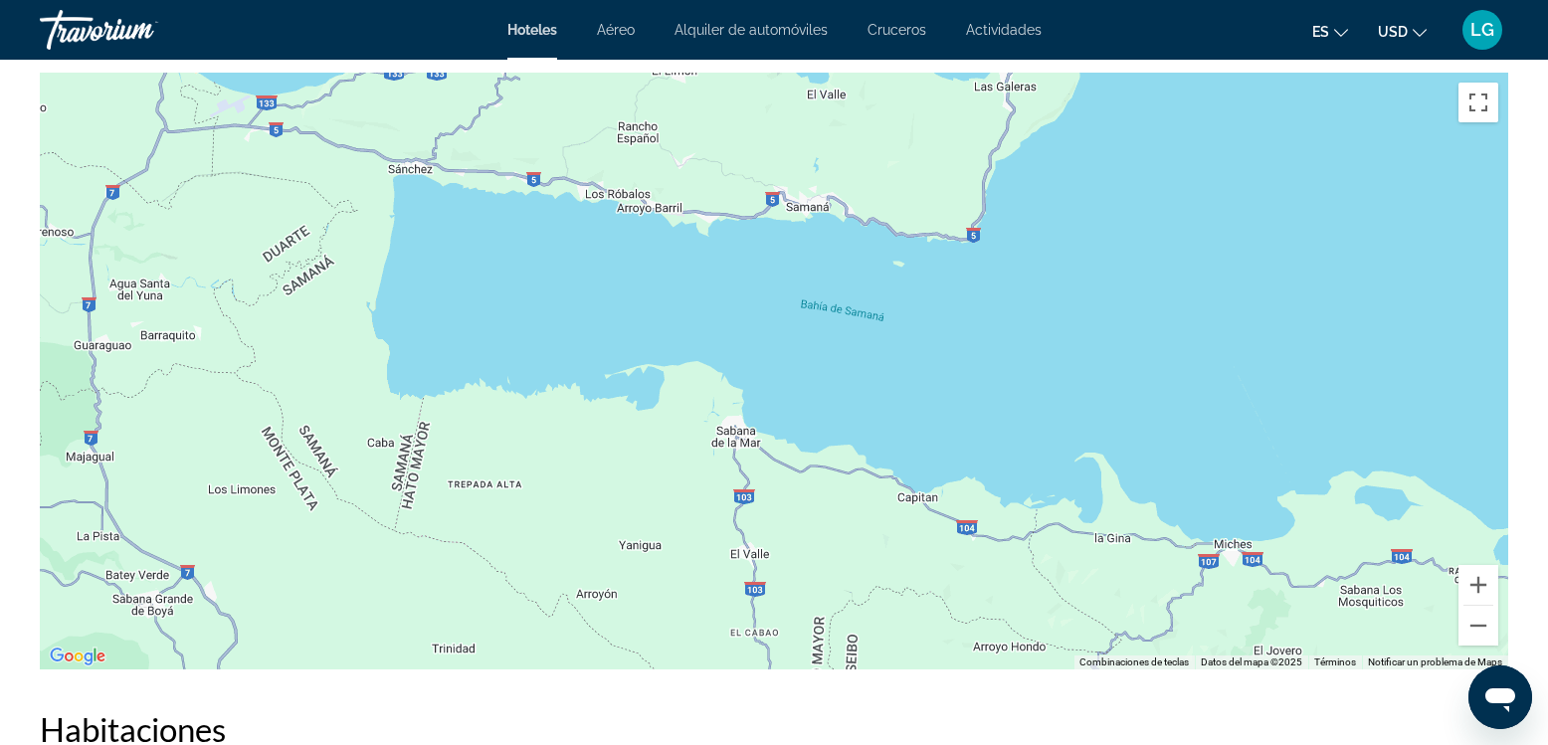
drag, startPoint x: 1256, startPoint y: 423, endPoint x: 1354, endPoint y: 538, distance: 151.8
click at [1354, 538] on div "Main content" at bounding box center [774, 371] width 1469 height 597
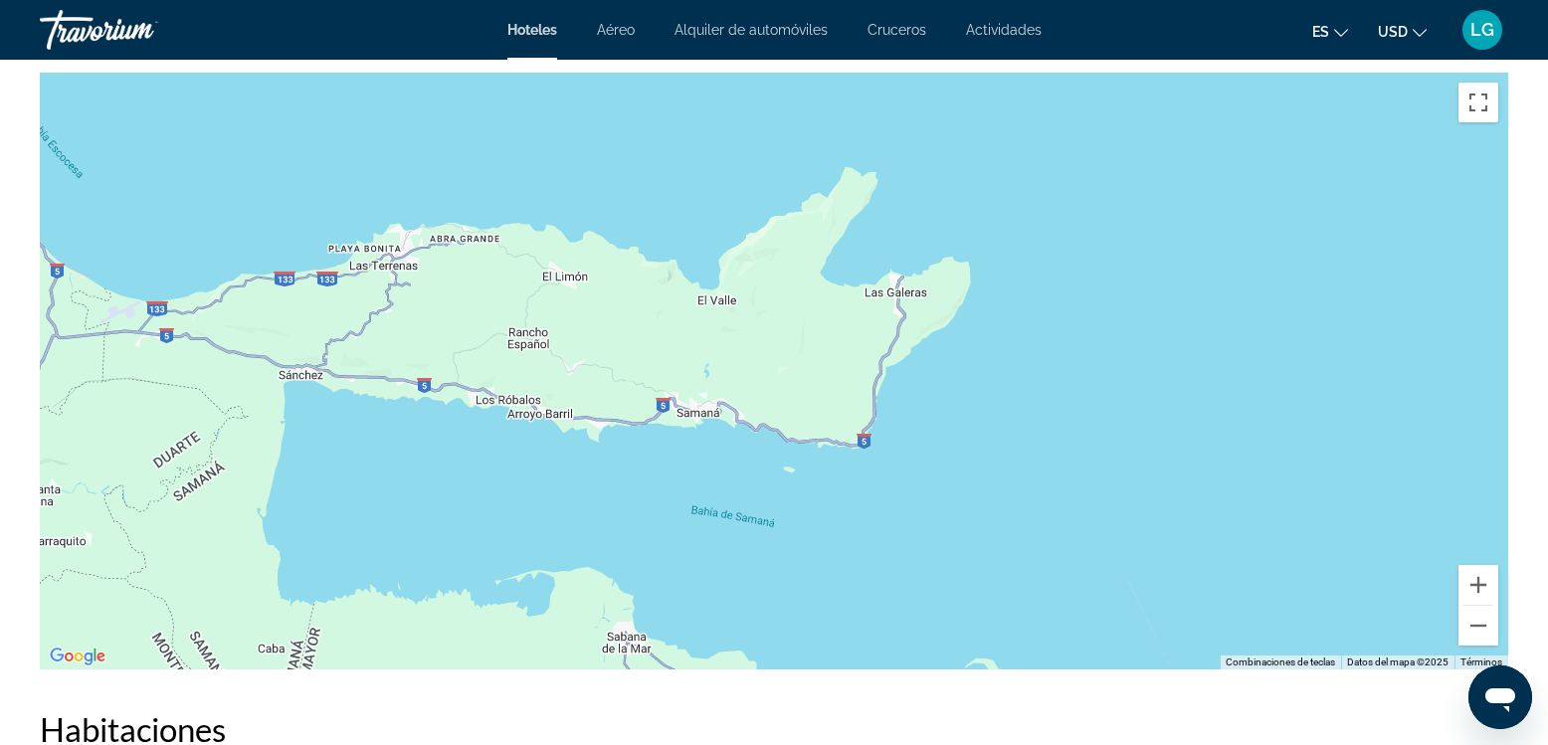
drag, startPoint x: 1248, startPoint y: 383, endPoint x: 1138, endPoint y: 591, distance: 235.0
click at [1135, 596] on div "Main content" at bounding box center [774, 371] width 1469 height 597
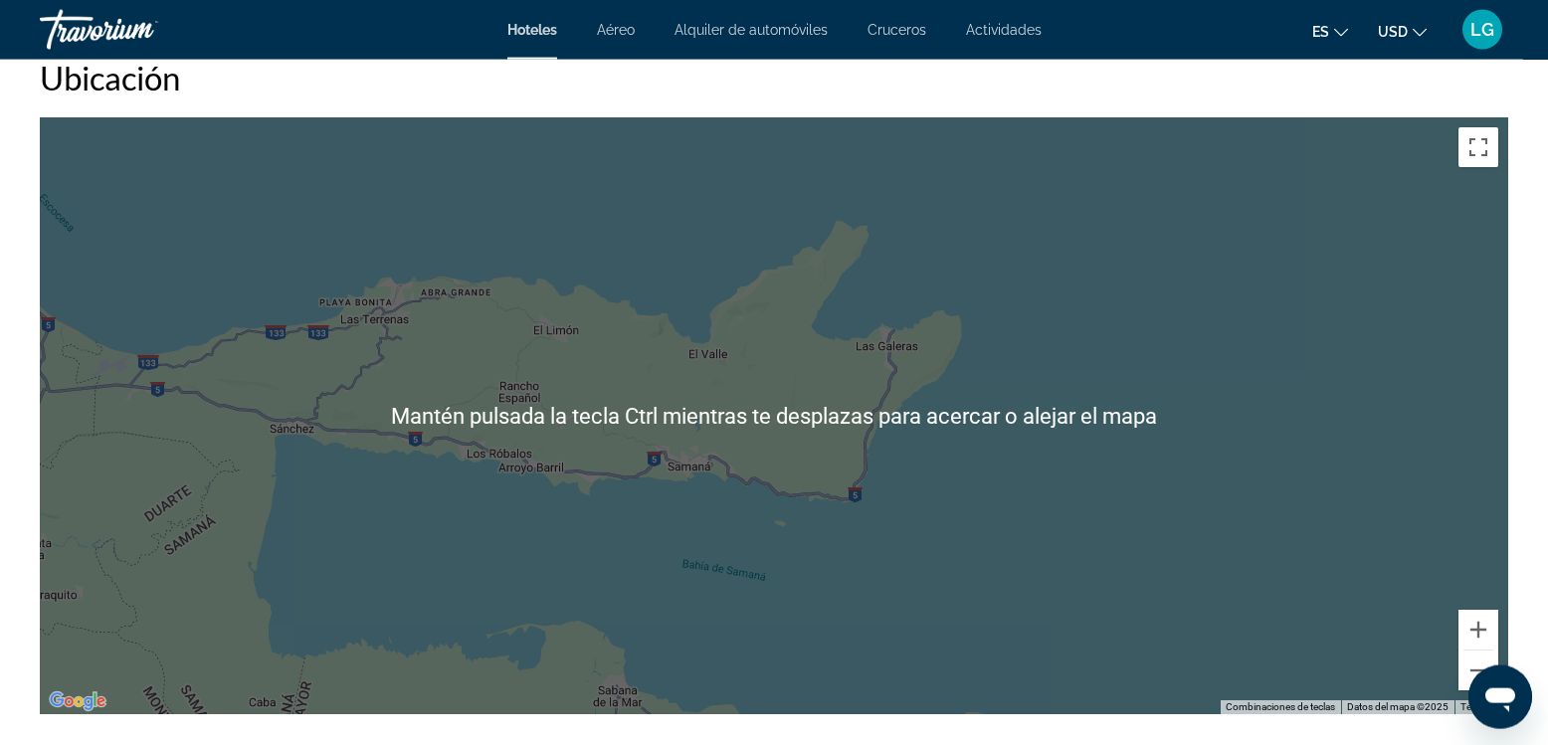
scroll to position [1815, 0]
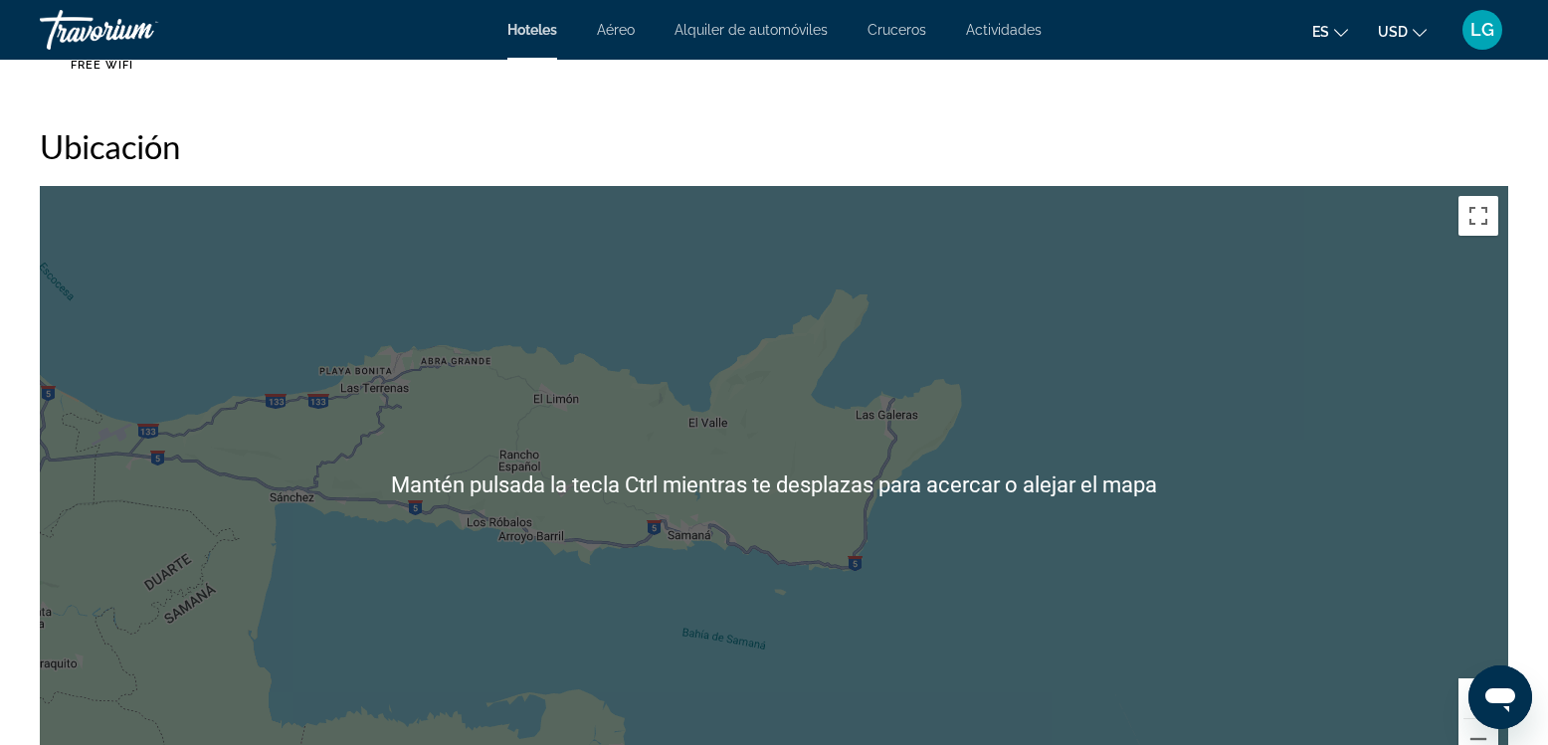
click at [1240, 464] on div "Main content" at bounding box center [774, 484] width 1469 height 597
